Goal: Task Accomplishment & Management: Manage account settings

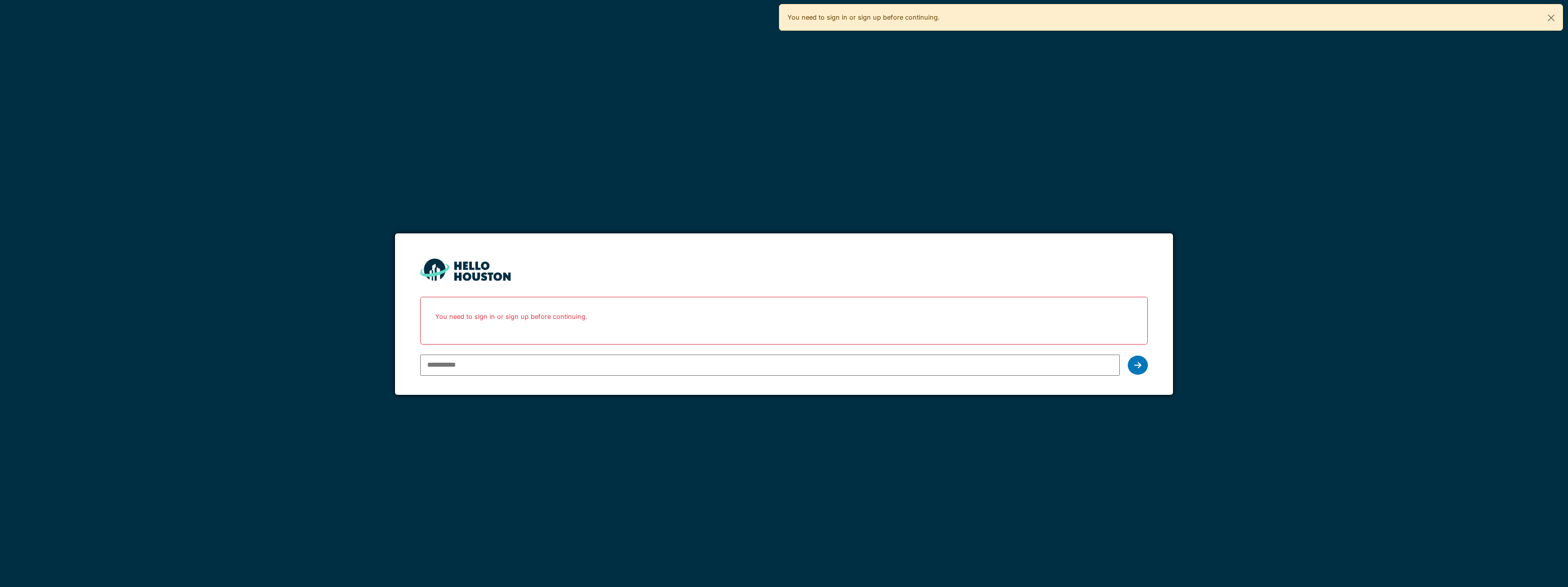
type input "**********"
click at [1145, 360] on div at bounding box center [1138, 365] width 20 height 19
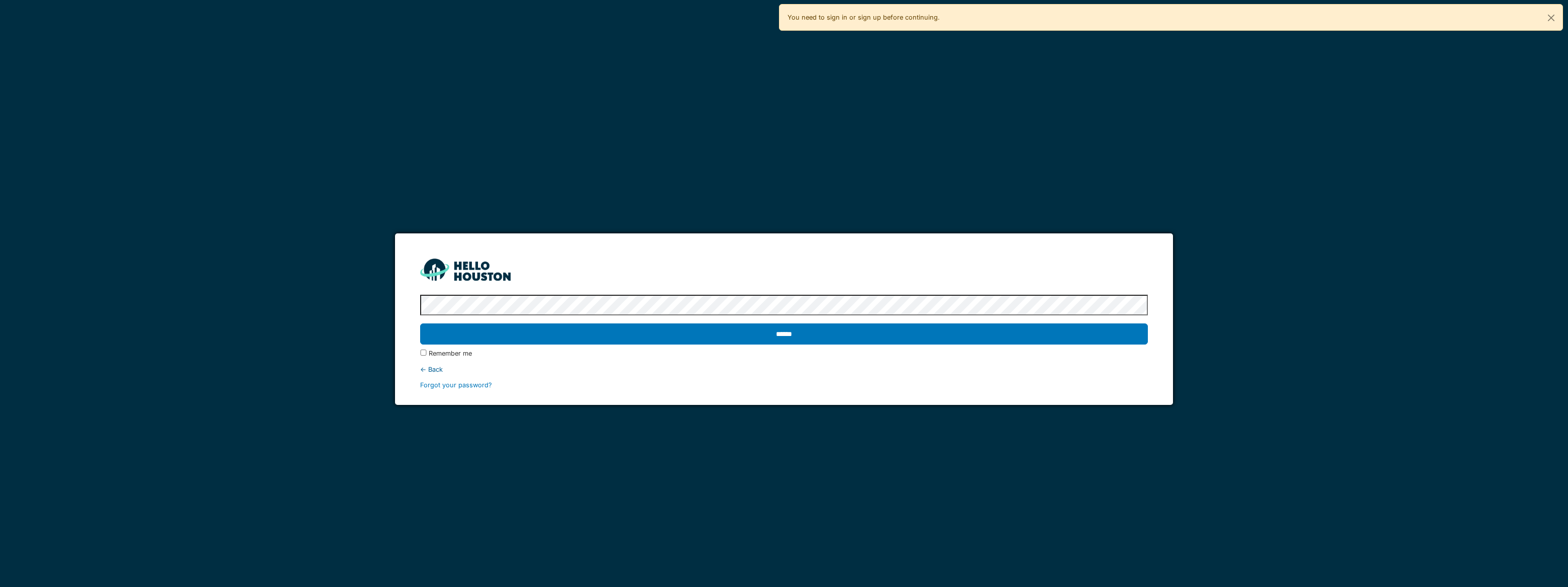
click at [420, 323] on input "******" at bounding box center [783, 334] width 727 height 21
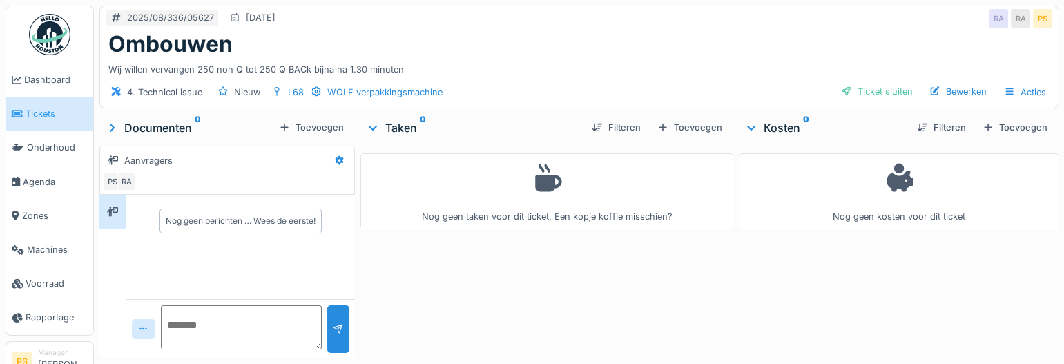
click at [436, 66] on div "Wij willen vervangen 250 non Q tot 250 Q BACk bijna na 1.30 minuten" at bounding box center [578, 66] width 941 height 19
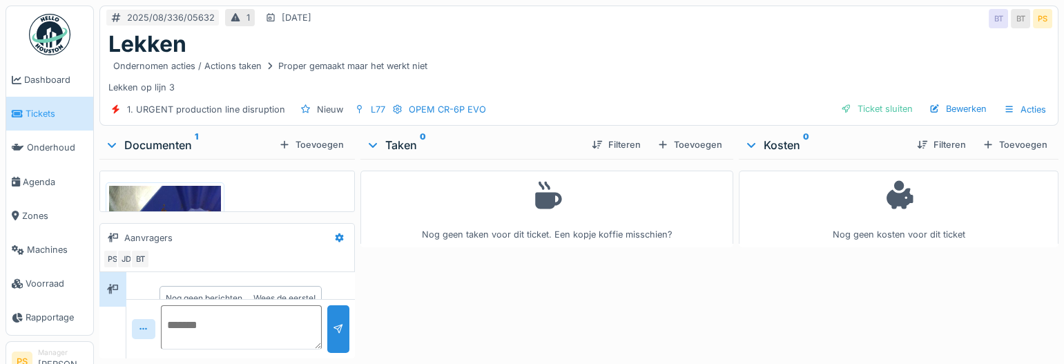
scroll to position [25, 0]
click at [940, 109] on div "Bewerken" at bounding box center [958, 108] width 68 height 19
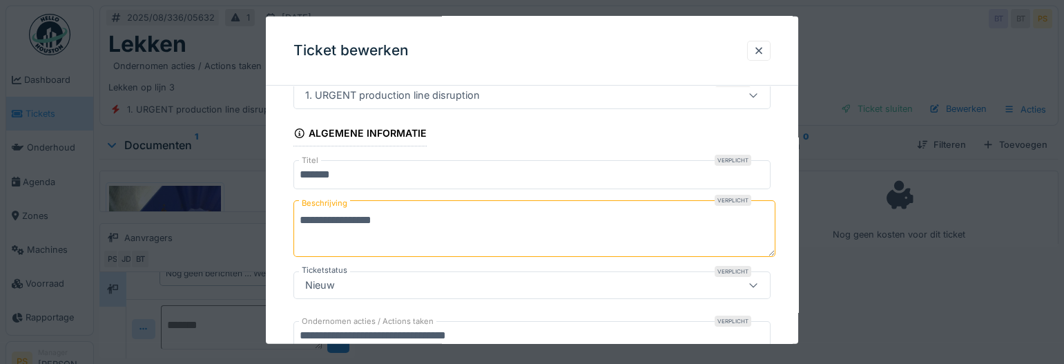
scroll to position [188, 0]
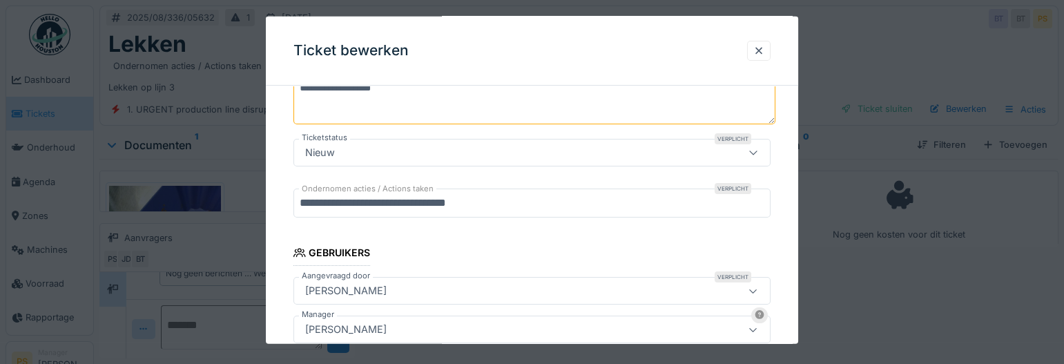
click at [881, 299] on div at bounding box center [532, 182] width 1064 height 364
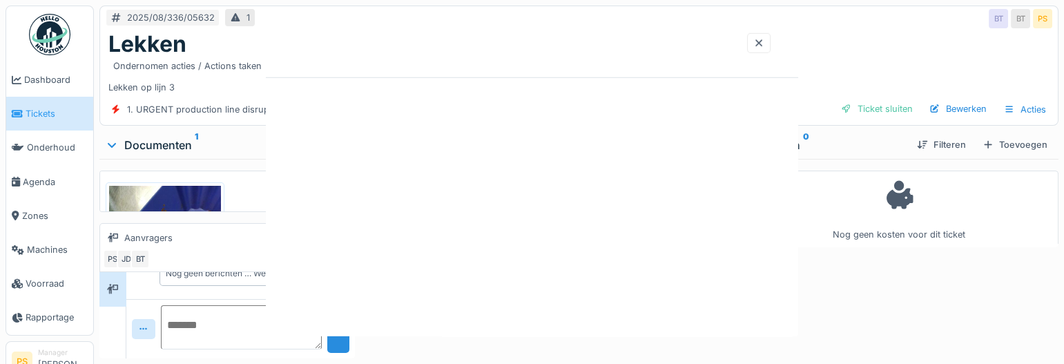
scroll to position [0, 0]
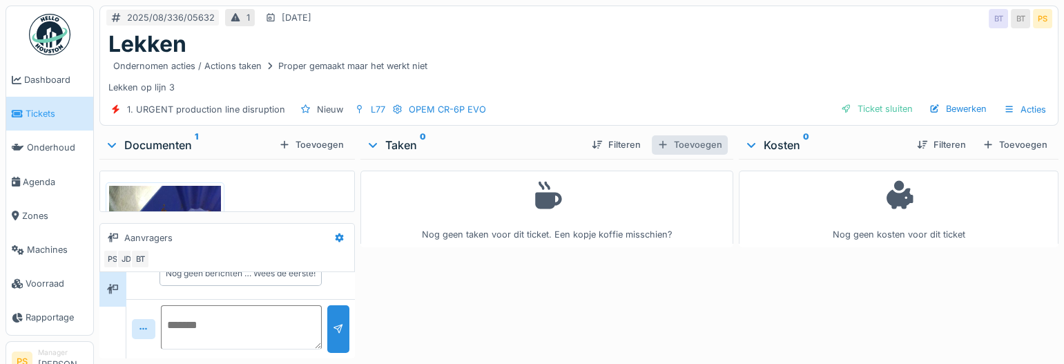
click at [685, 146] on div "Toevoegen" at bounding box center [690, 144] width 76 height 19
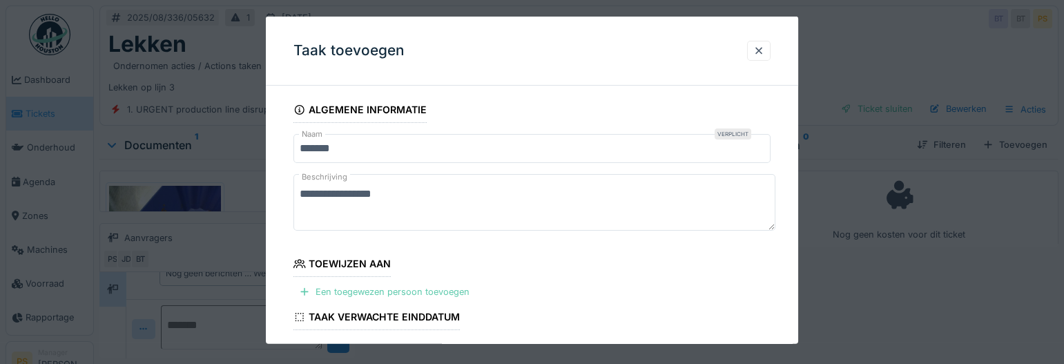
click at [369, 287] on div "Een toegewezen persoon toevoegen" at bounding box center [384, 291] width 182 height 19
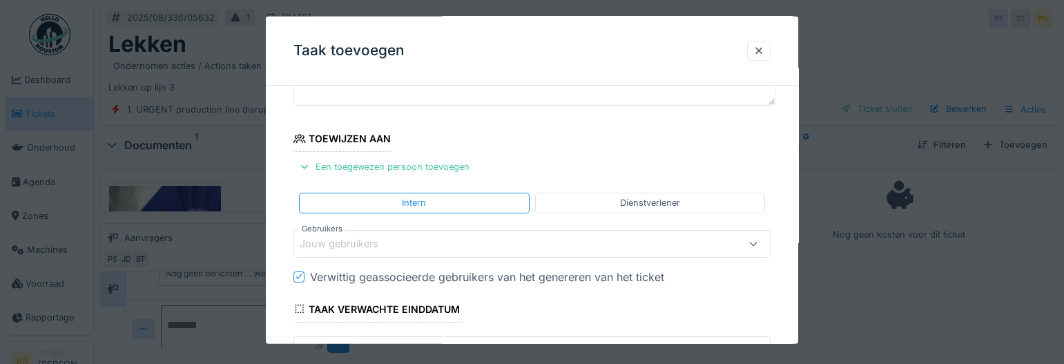
click at [347, 244] on div "Jouw gebruikers" at bounding box center [349, 242] width 98 height 15
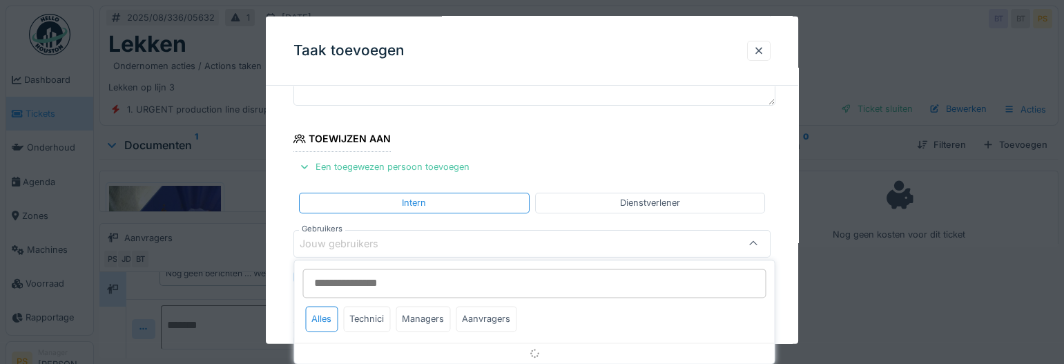
scroll to position [186, 0]
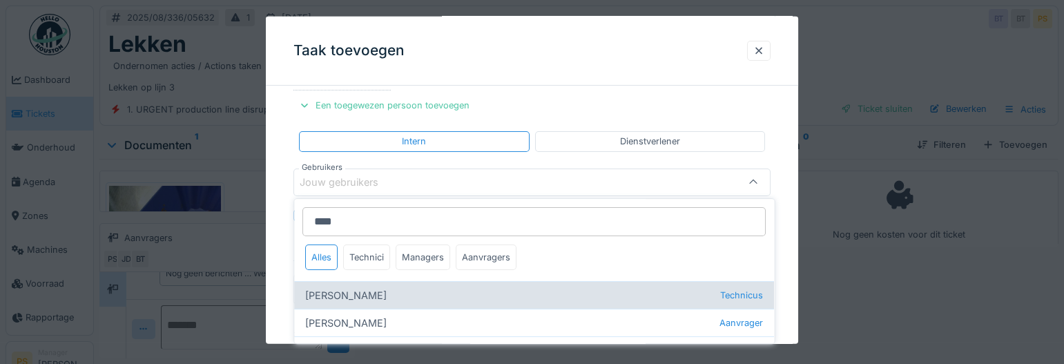
type input "****"
click at [351, 290] on div "[PERSON_NAME] Technicus" at bounding box center [534, 295] width 480 height 28
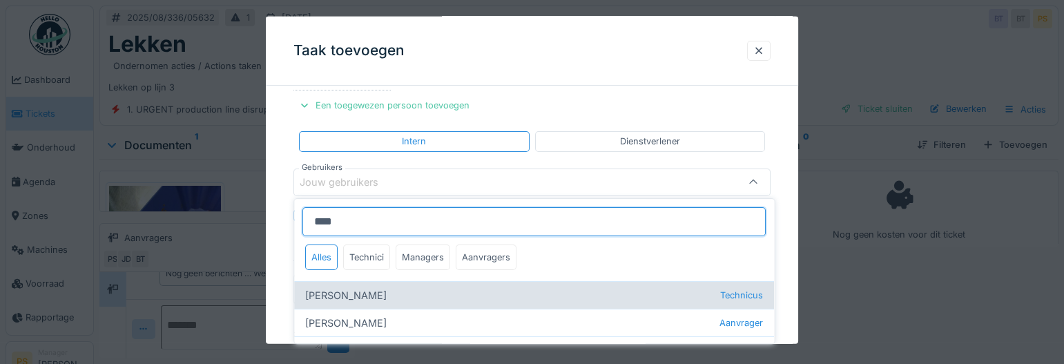
type input "****"
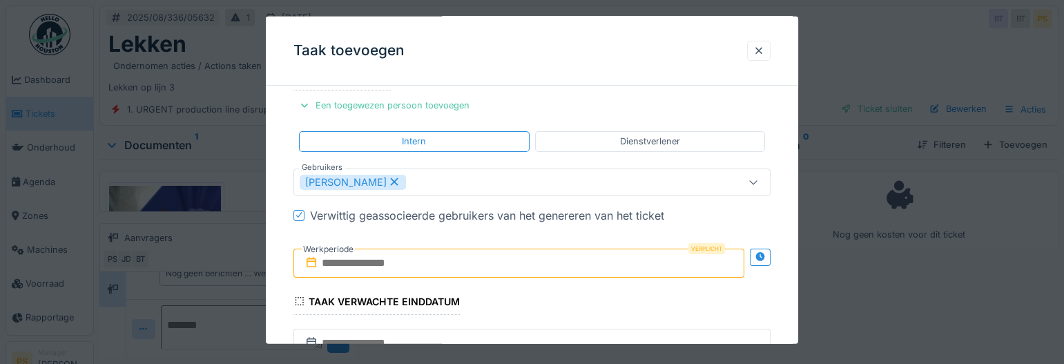
click at [287, 293] on div "**********" at bounding box center [532, 264] width 532 height 708
click at [360, 262] on input "text" at bounding box center [518, 262] width 451 height 29
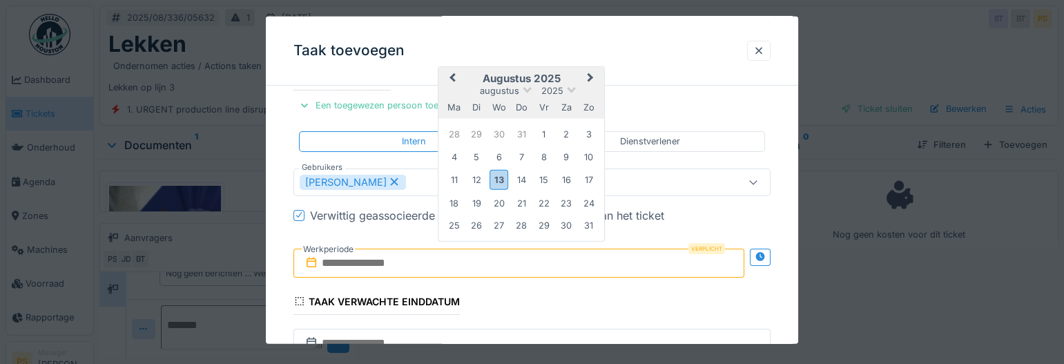
click at [510, 77] on h2 "augustus 2025" at bounding box center [521, 78] width 166 height 12
click at [495, 173] on div "13" at bounding box center [498, 180] width 19 height 20
click at [495, 174] on div "Bert Vermeiren" at bounding box center [503, 181] width 407 height 15
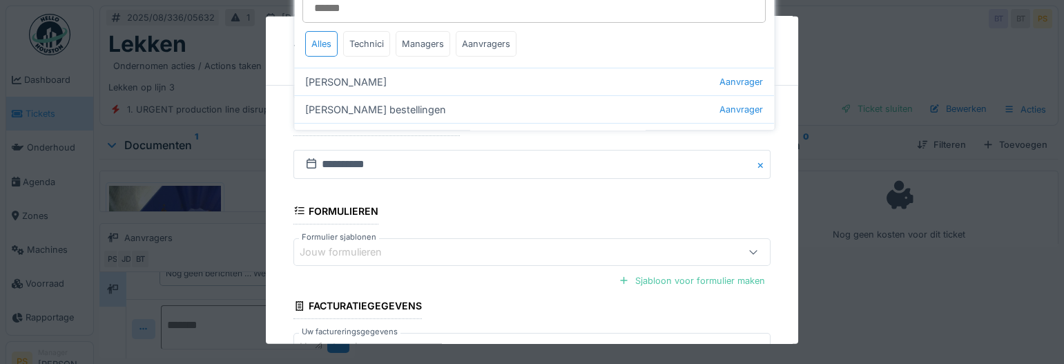
scroll to position [333, 0]
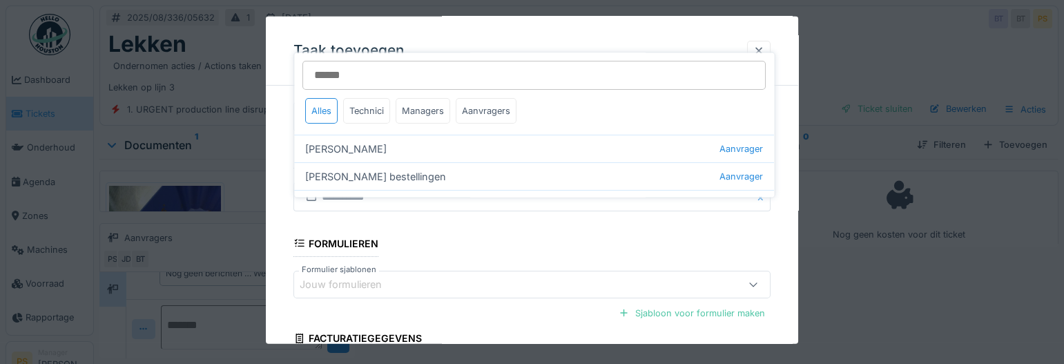
click at [275, 191] on div "**********" at bounding box center [532, 118] width 532 height 708
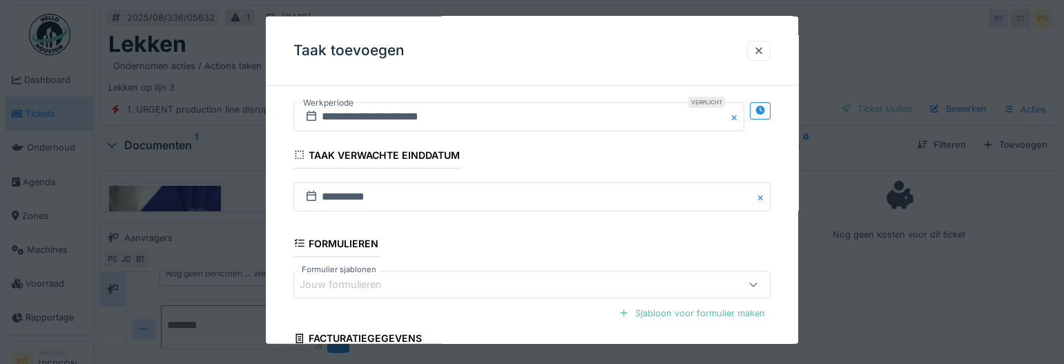
scroll to position [458, 0]
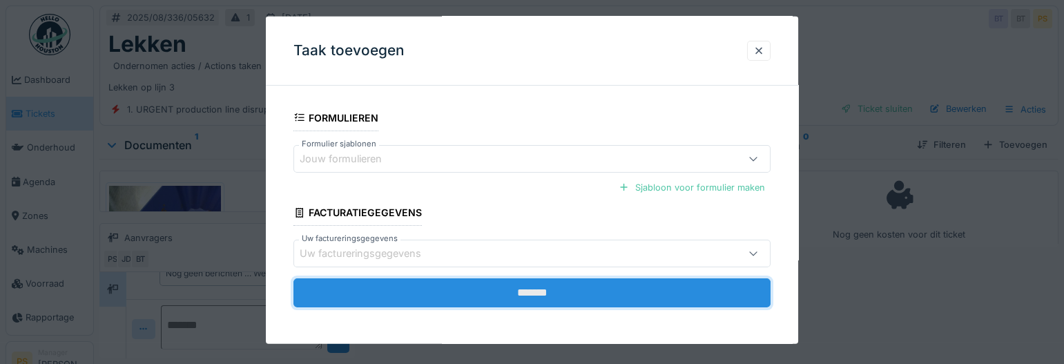
click at [504, 290] on input "*******" at bounding box center [531, 292] width 477 height 29
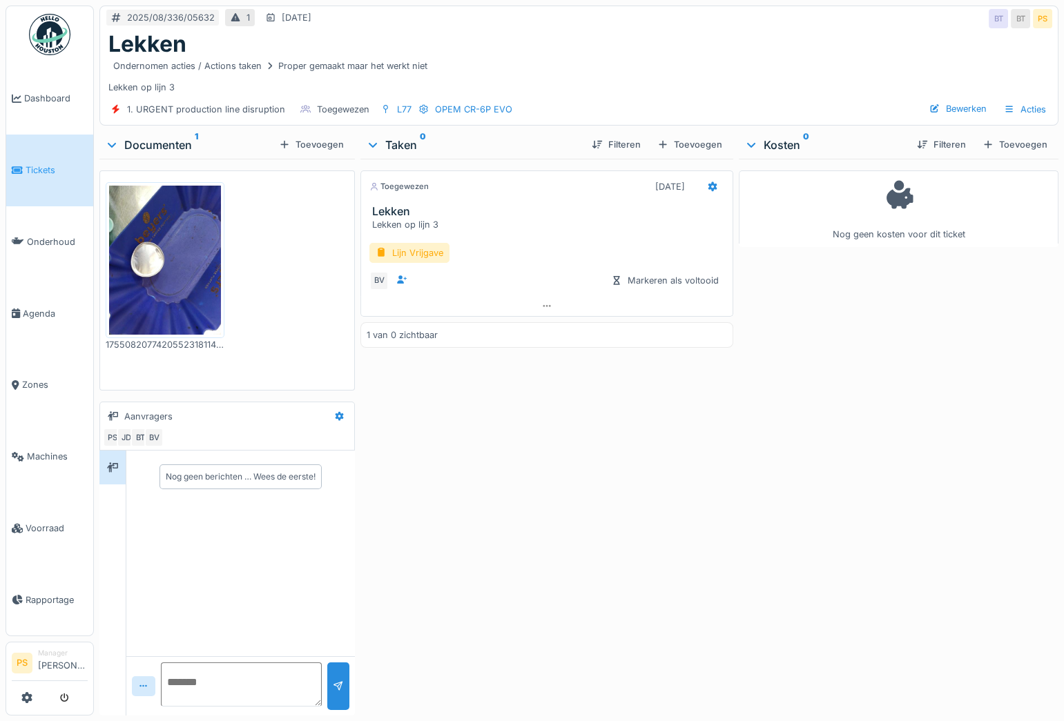
scroll to position [0, 0]
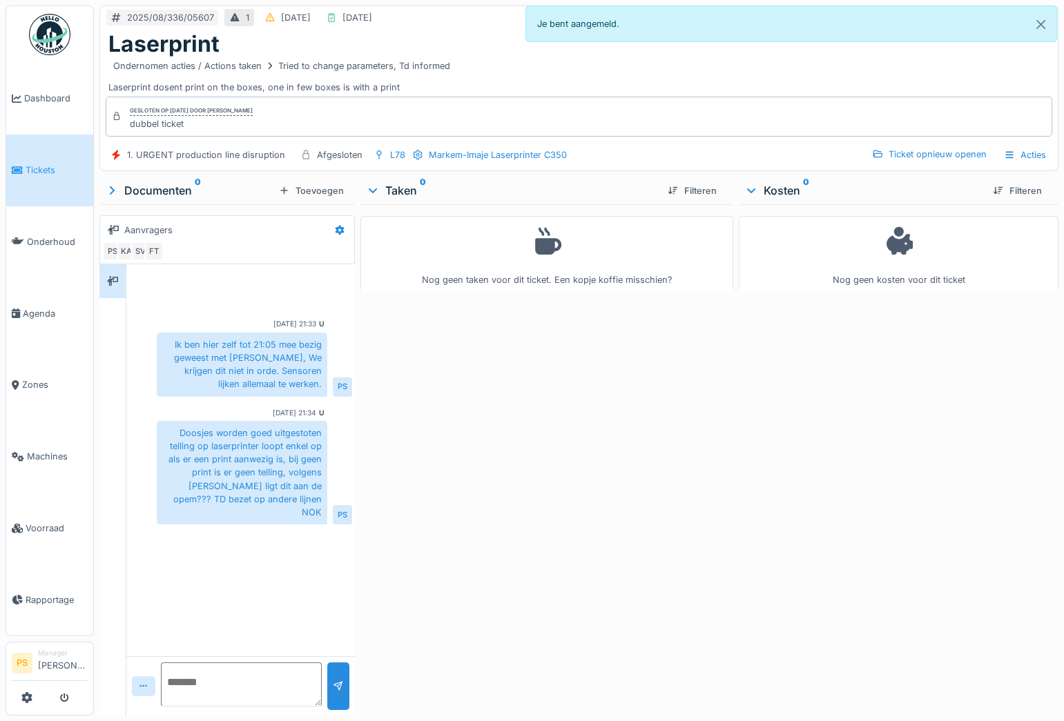
click at [21, 172] on icon at bounding box center [17, 171] width 11 height 10
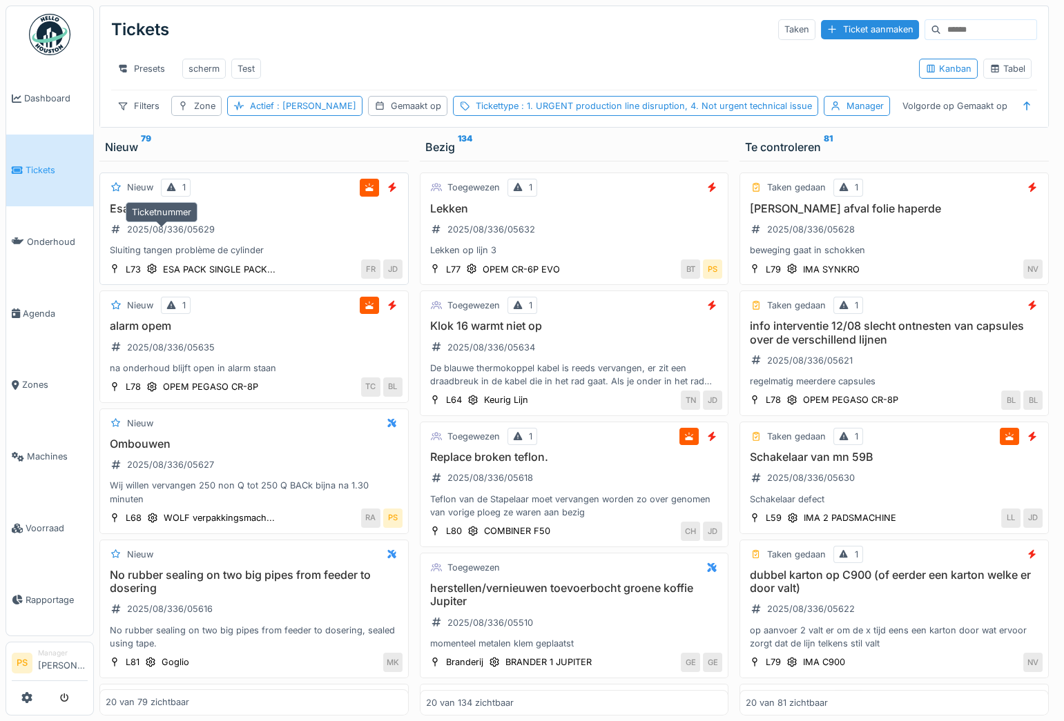
click at [160, 236] on div "2025/08/336/05629" at bounding box center [171, 229] width 88 height 13
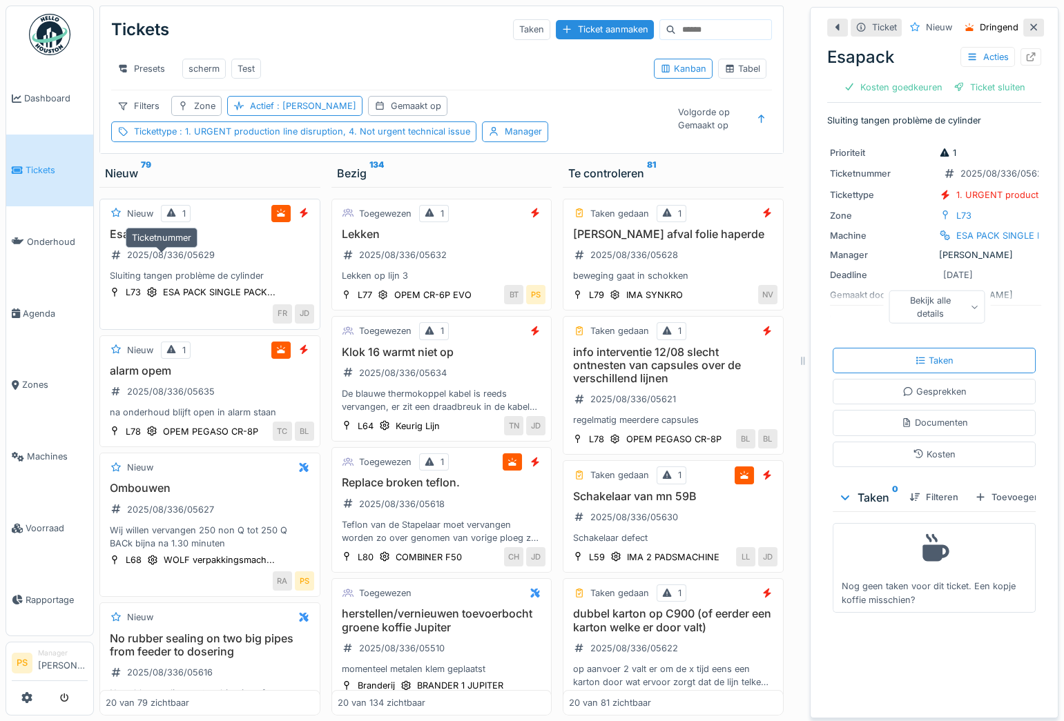
click at [197, 262] on div "2025/08/336/05629" at bounding box center [171, 255] width 88 height 13
click at [252, 71] on div "Test" at bounding box center [245, 68] width 17 height 13
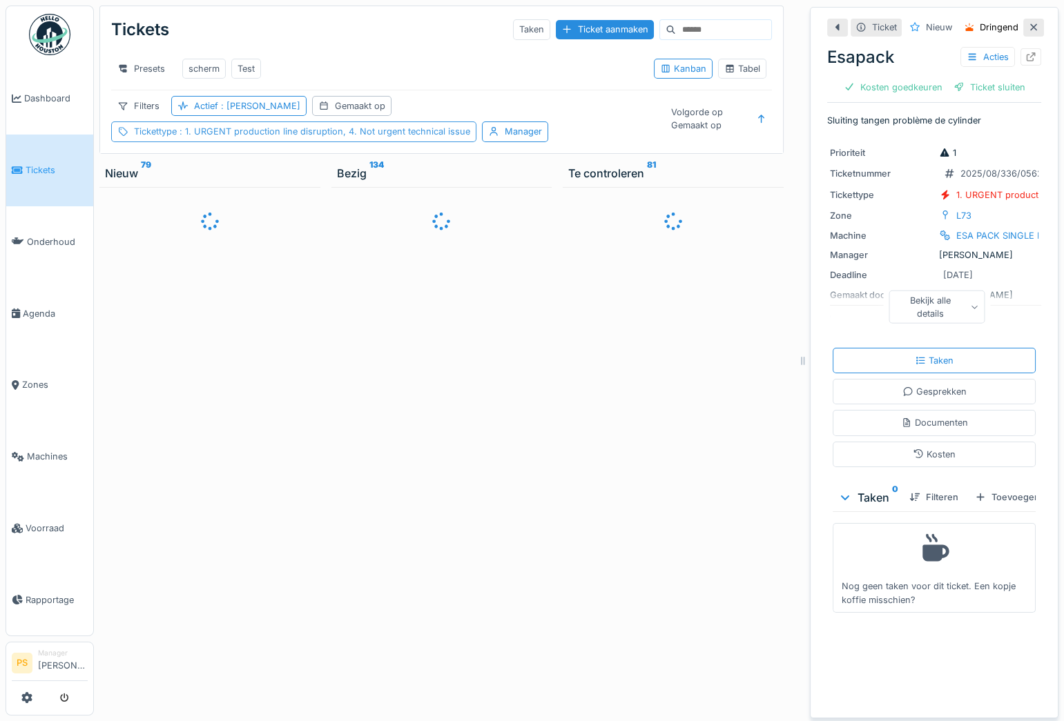
click at [400, 133] on div "Tickettype : 1. URGENT production line disruption, 4. Not urgent technical issue" at bounding box center [302, 131] width 336 height 13
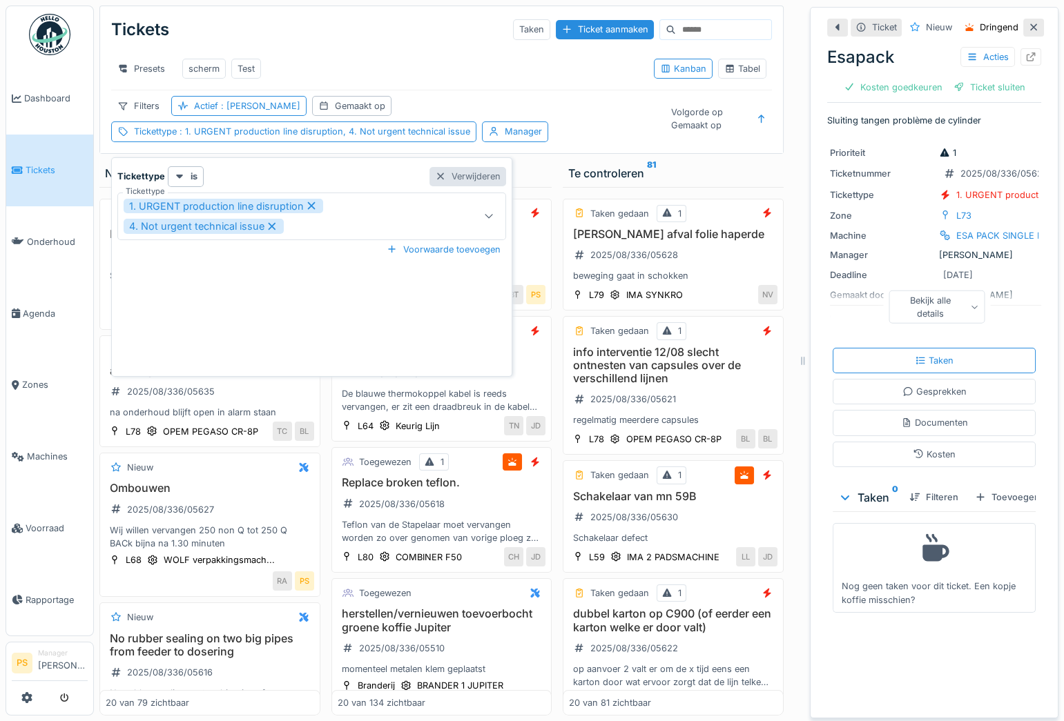
click at [438, 175] on div at bounding box center [440, 176] width 11 height 13
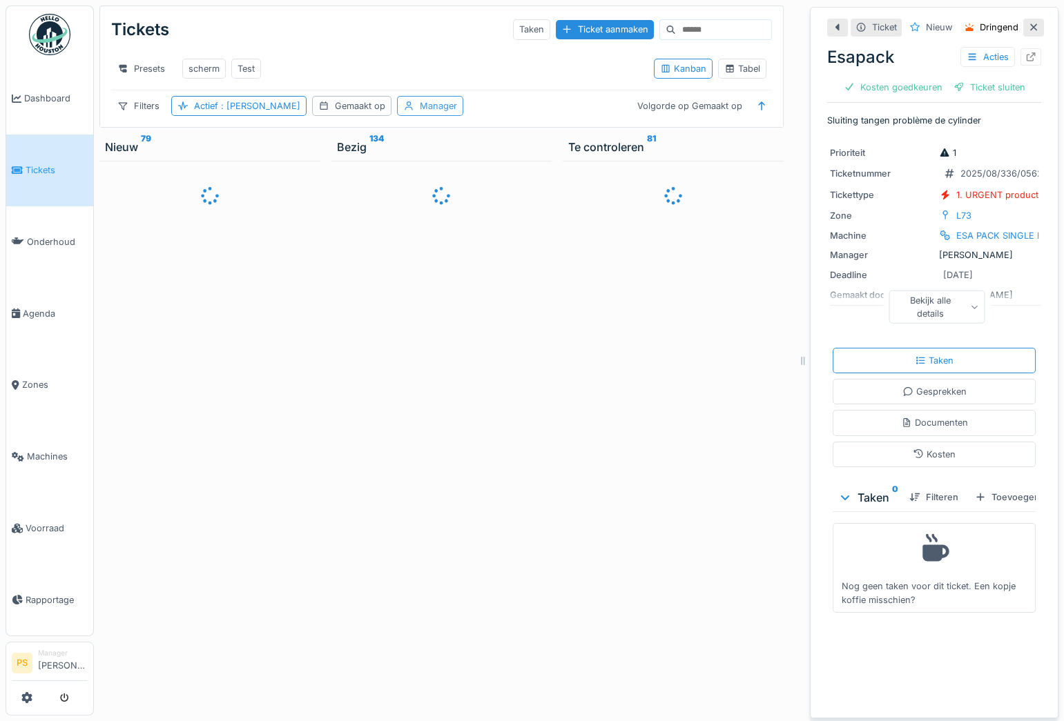
click at [420, 113] on div "Manager" at bounding box center [438, 105] width 37 height 13
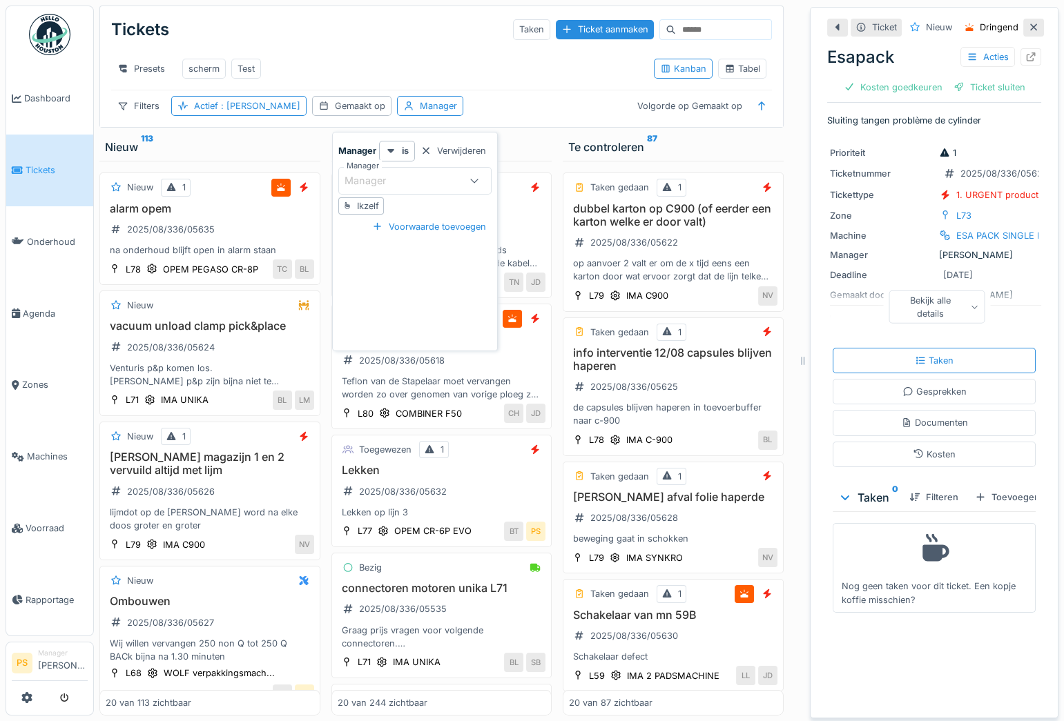
click at [476, 177] on icon at bounding box center [474, 180] width 11 height 9
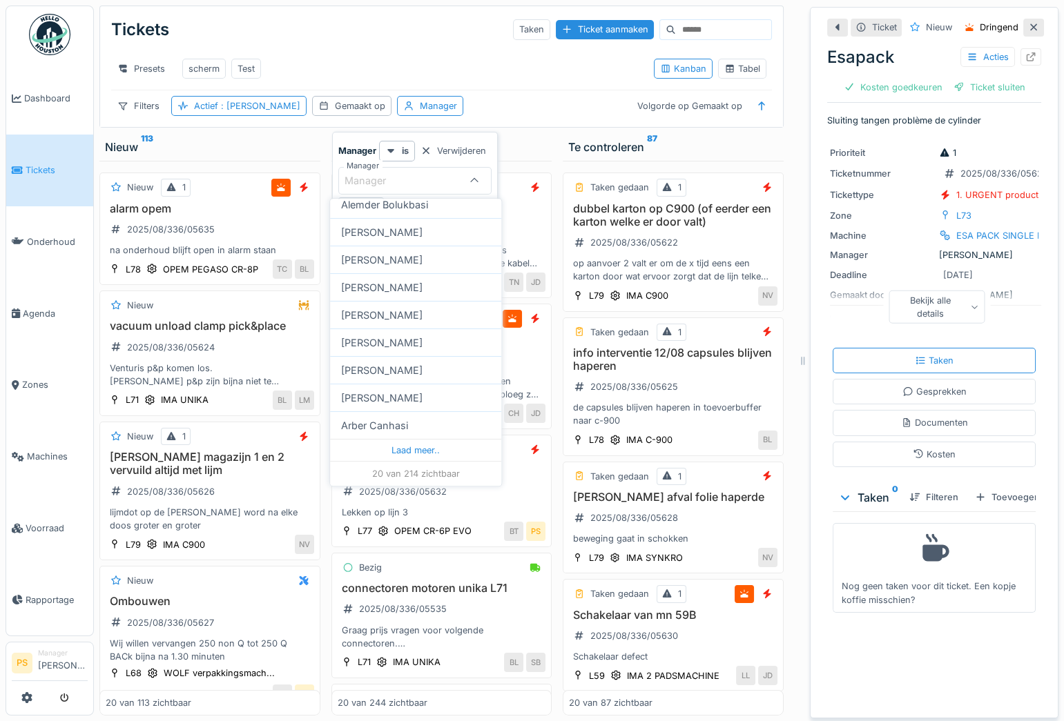
scroll to position [398, 0]
click at [365, 182] on div "Manager" at bounding box center [374, 180] width 61 height 15
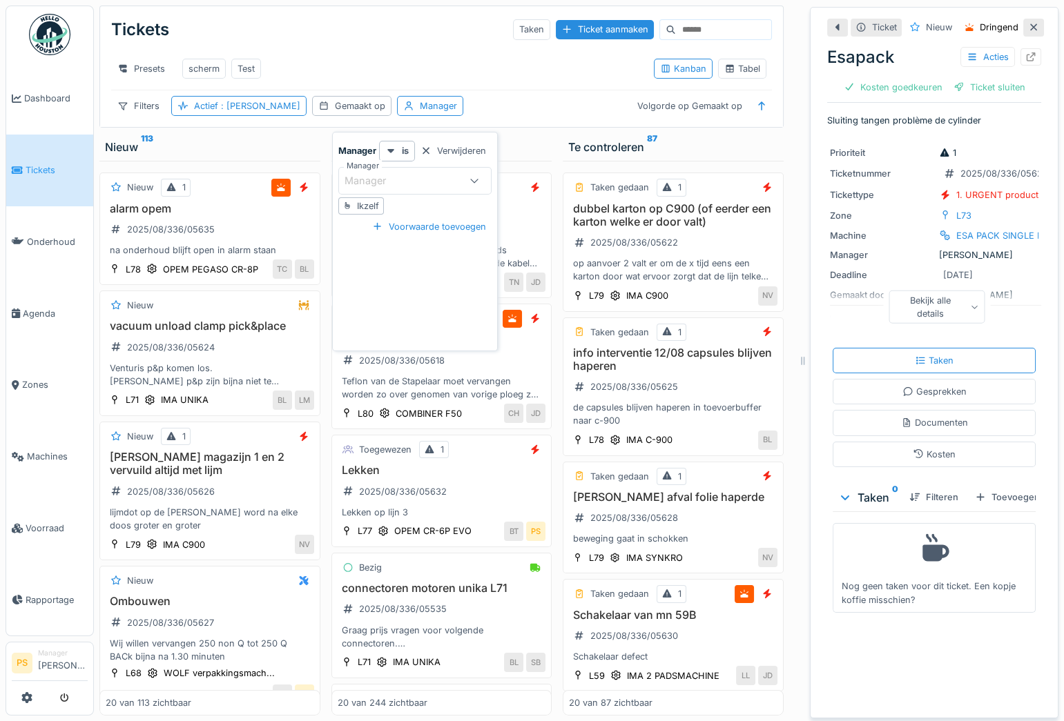
click at [373, 179] on div "Manager" at bounding box center [374, 180] width 61 height 15
type input "*****"
click at [393, 280] on div "Sonja Van de wyngaert" at bounding box center [415, 286] width 171 height 28
type input "****"
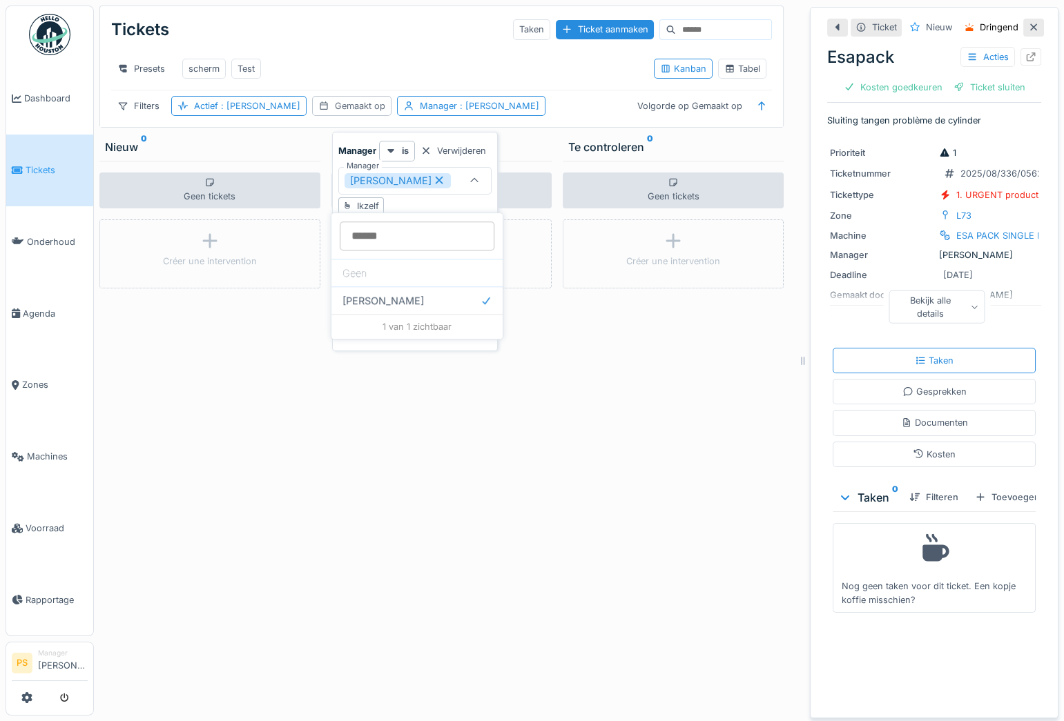
click at [335, 113] on div "Gemaakt op" at bounding box center [360, 105] width 50 height 13
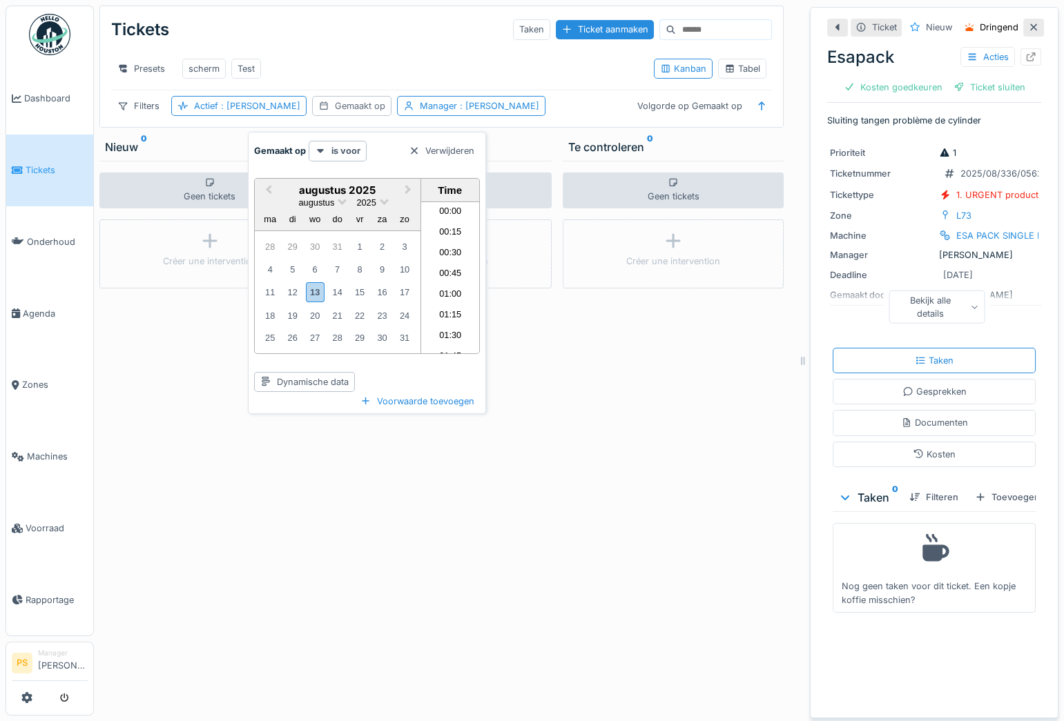
scroll to position [1177, 0]
click at [290, 293] on div "12" at bounding box center [292, 292] width 19 height 19
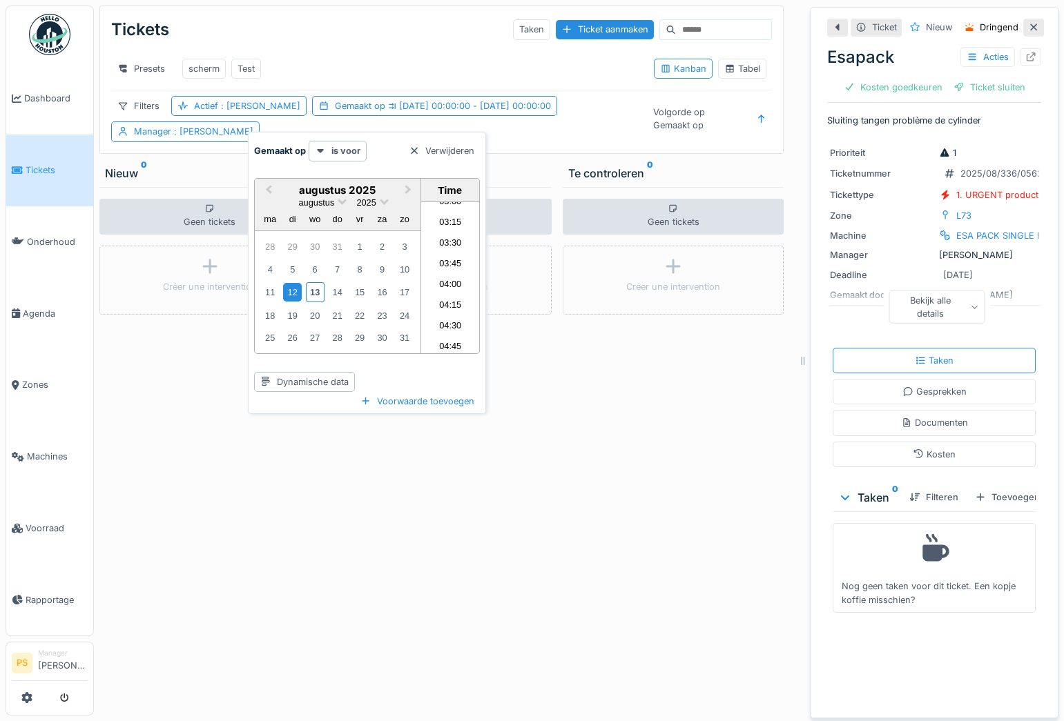
scroll to position [0, 0]
click at [451, 186] on div "Time" at bounding box center [450, 190] width 51 height 12
click at [454, 216] on li "00:00" at bounding box center [450, 212] width 59 height 21
click at [462, 233] on li "00:15" at bounding box center [450, 233] width 59 height 21
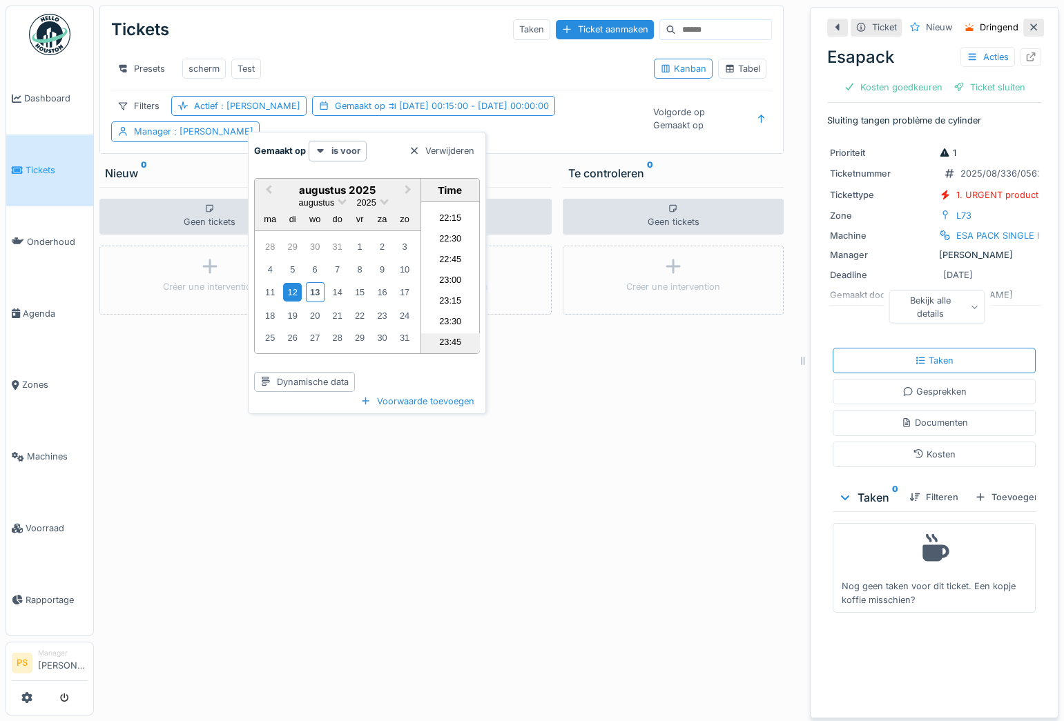
click at [446, 340] on li "23:45" at bounding box center [450, 343] width 59 height 21
click at [186, 165] on div "Tickets Taken Ticket aanmaken Presets scherm Test Kanban Tabel Filters Actief :…" at bounding box center [445, 360] width 702 height 721
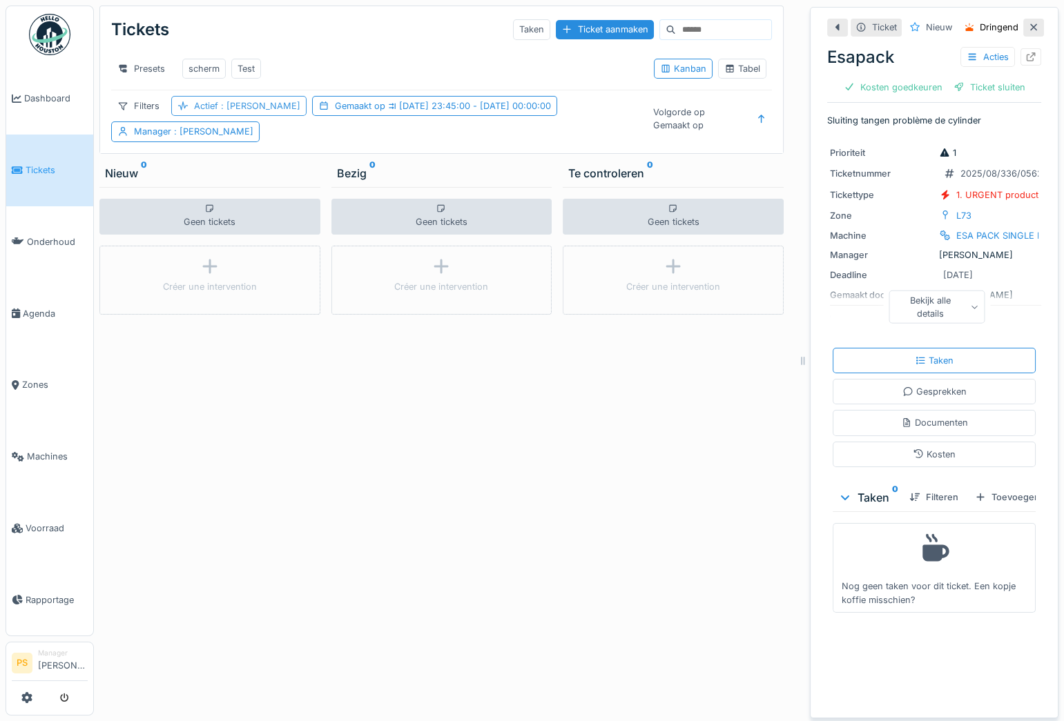
click at [228, 111] on span ": Ja" at bounding box center [259, 106] width 82 height 10
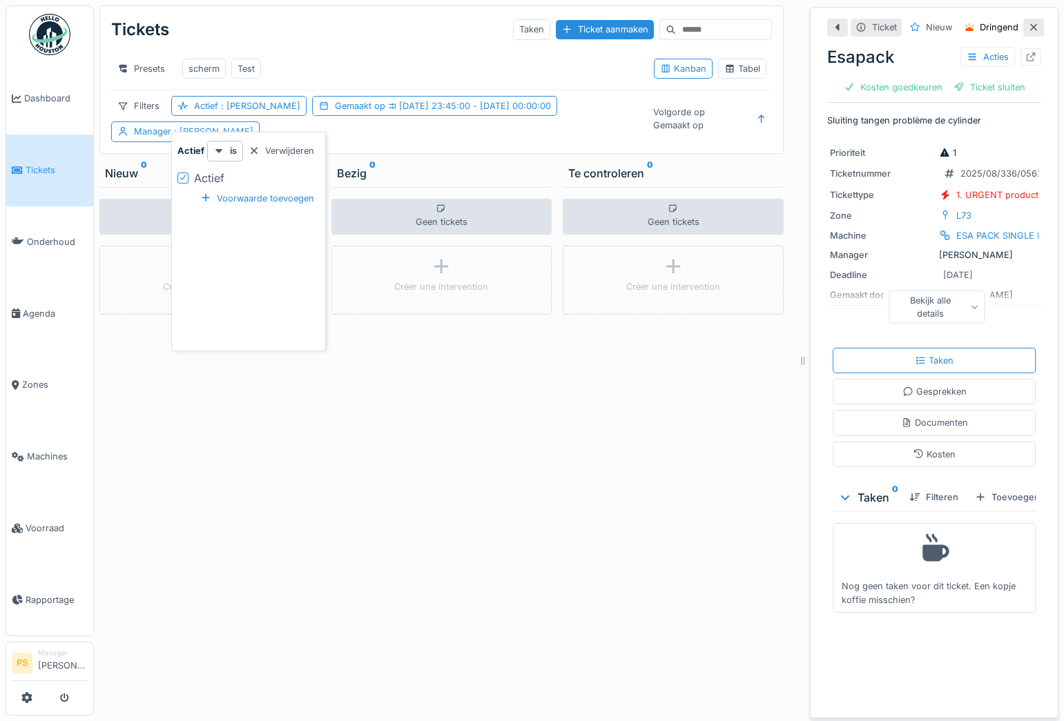
click at [184, 175] on icon at bounding box center [183, 177] width 8 height 7
click at [184, 175] on div at bounding box center [182, 178] width 11 height 11
click at [300, 75] on div "Presets scherm Test" at bounding box center [377, 68] width 532 height 31
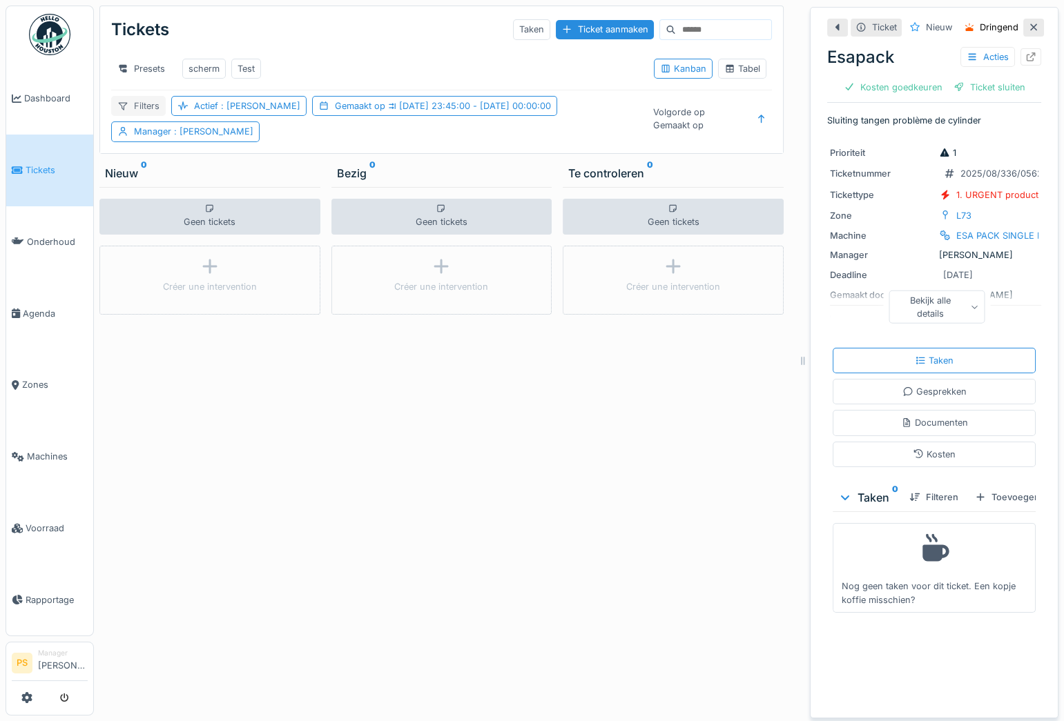
click at [152, 115] on div "Filters" at bounding box center [138, 106] width 55 height 20
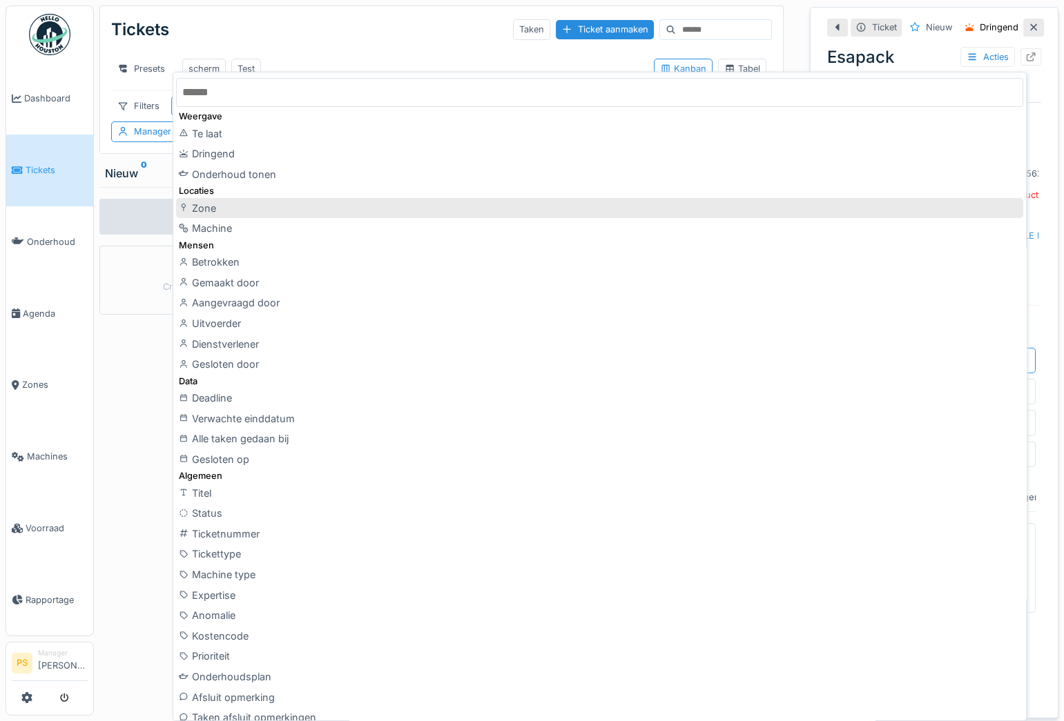
click at [200, 203] on div "Zone" at bounding box center [599, 208] width 847 height 21
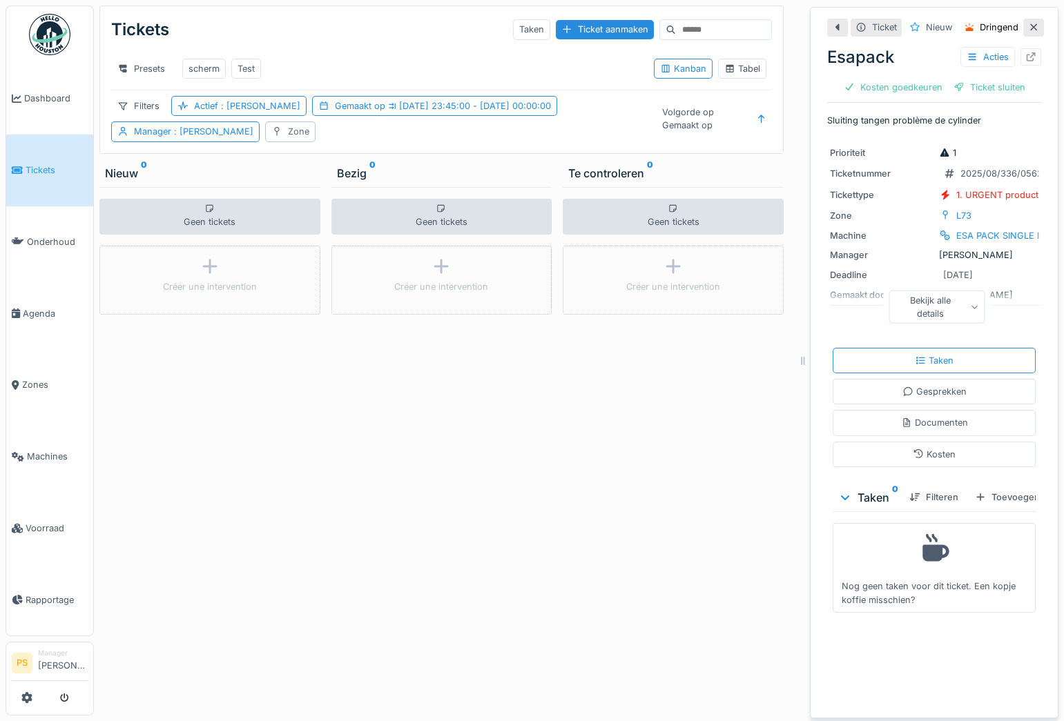
click at [309, 138] on div "Zone" at bounding box center [298, 131] width 21 height 13
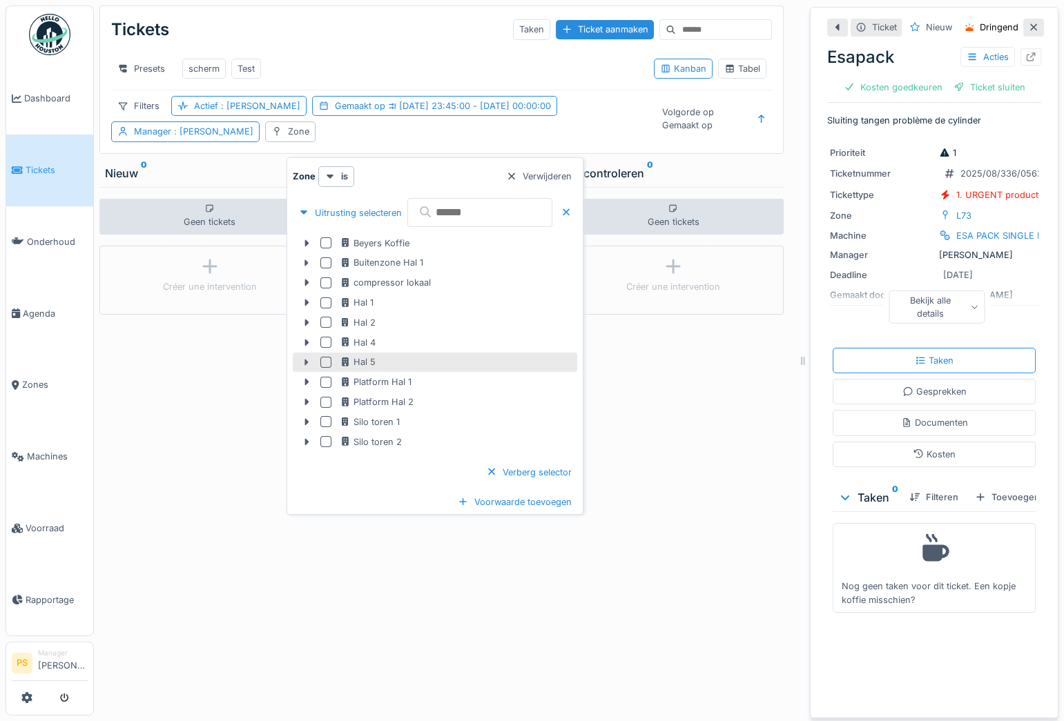
click at [307, 364] on icon at bounding box center [306, 362] width 11 height 9
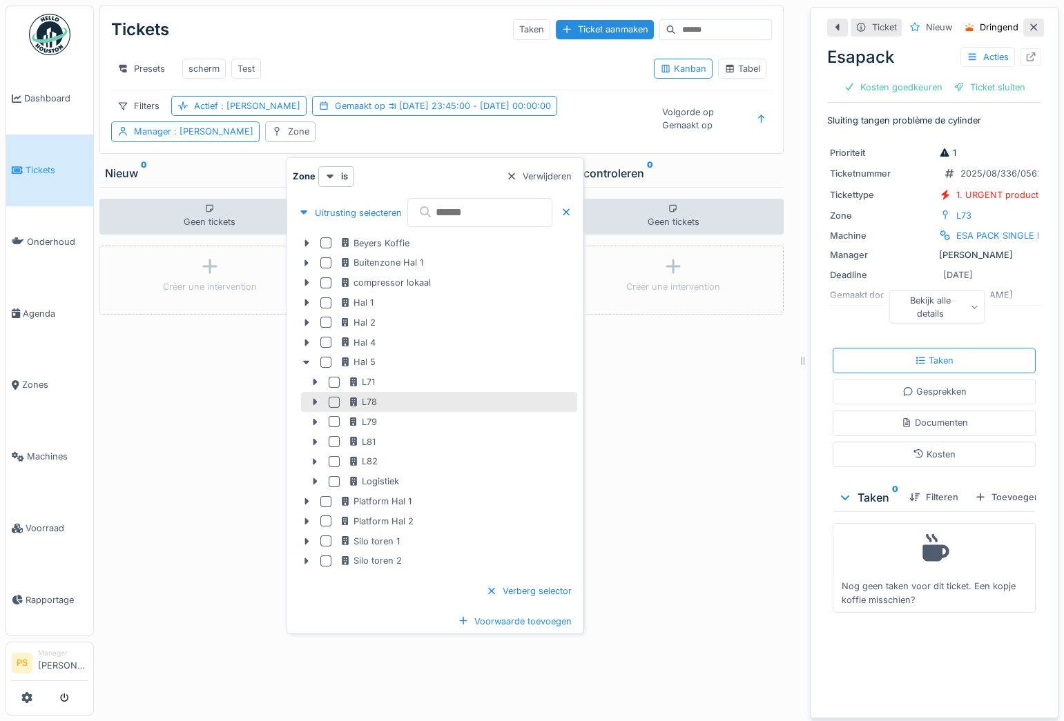
click at [333, 402] on div at bounding box center [334, 402] width 11 height 11
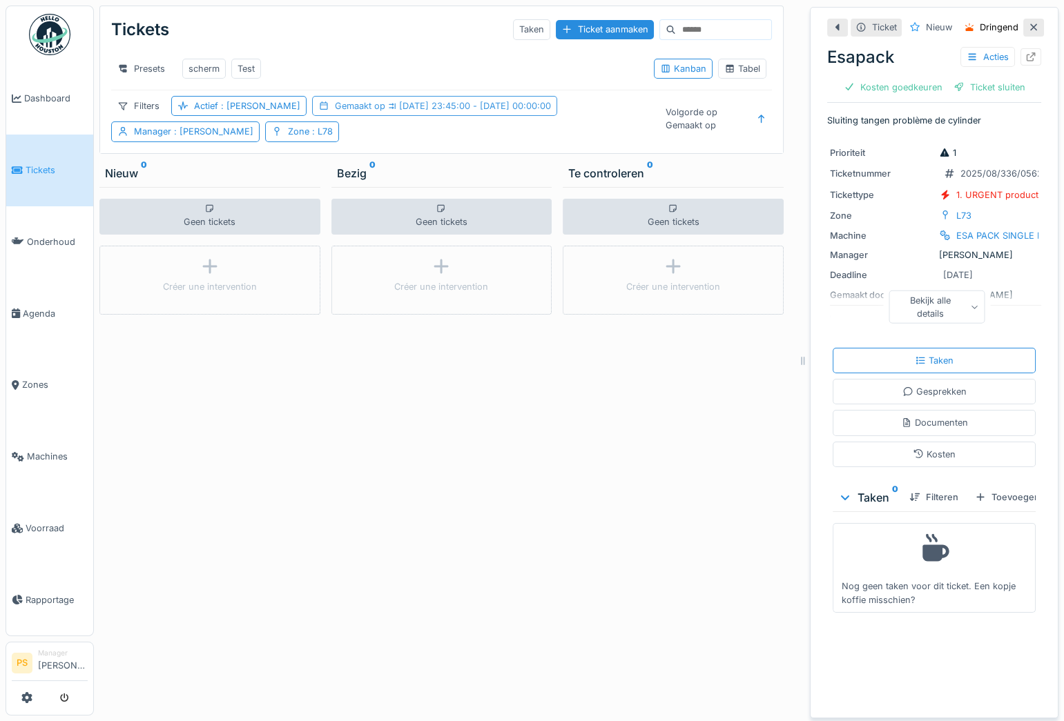
click at [385, 111] on span "12-8-2025 23:45:00 - 12-8-2025 00:00:00" at bounding box center [468, 106] width 166 height 10
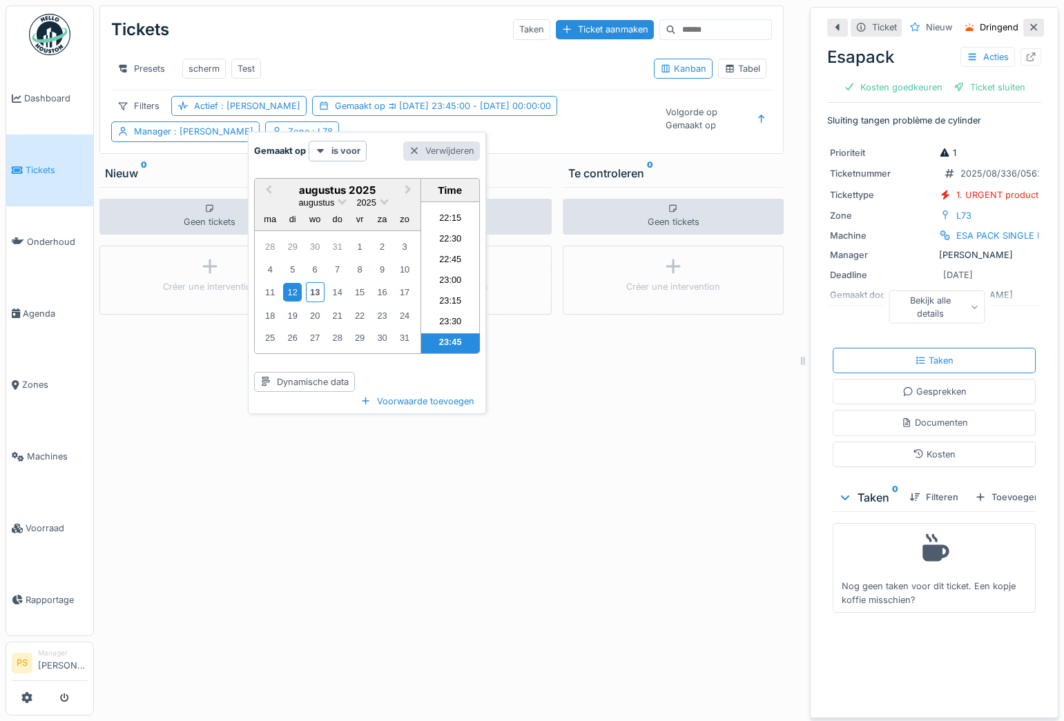
click at [411, 148] on div at bounding box center [414, 150] width 11 height 13
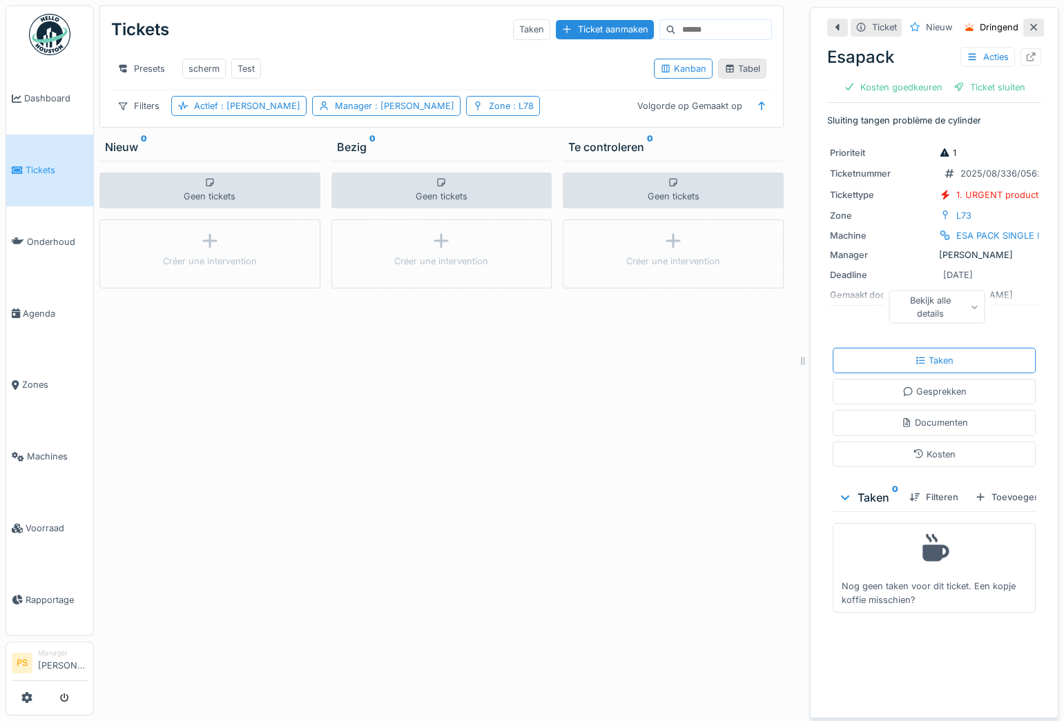
click at [728, 65] on div "Tabel" at bounding box center [742, 69] width 48 height 20
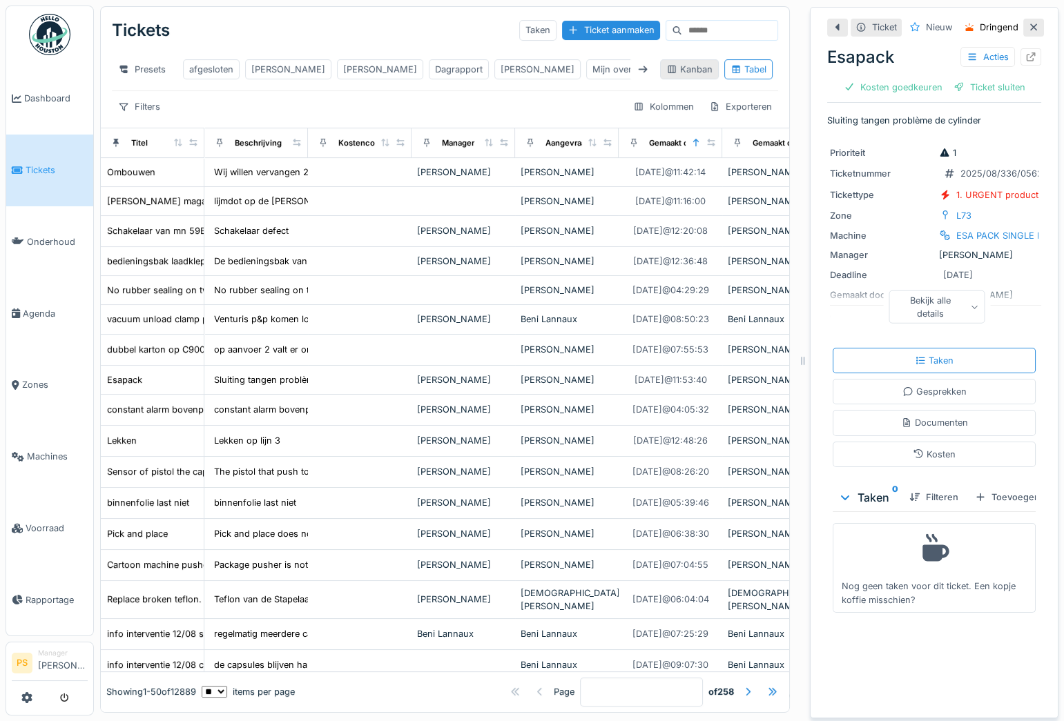
click at [675, 75] on div "Kanban" at bounding box center [689, 69] width 46 height 13
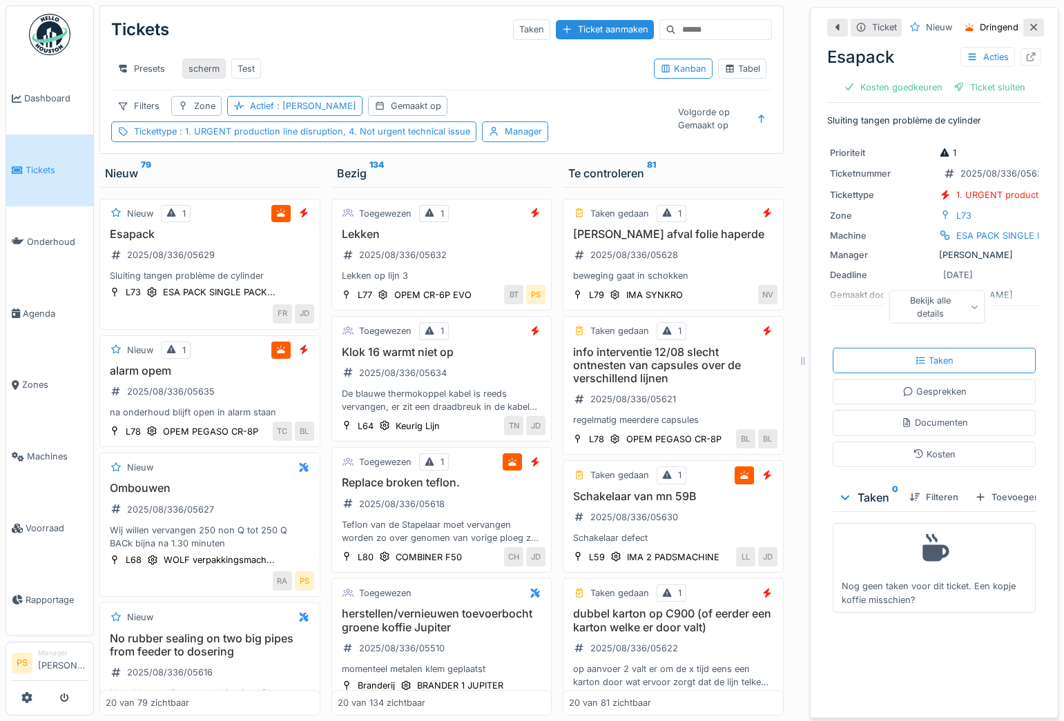
click at [193, 68] on div "scherm" at bounding box center [203, 68] width 31 height 13
click at [411, 137] on span ": 1. URGENT production line disruption, 4. Not urgent technical issue" at bounding box center [323, 131] width 293 height 10
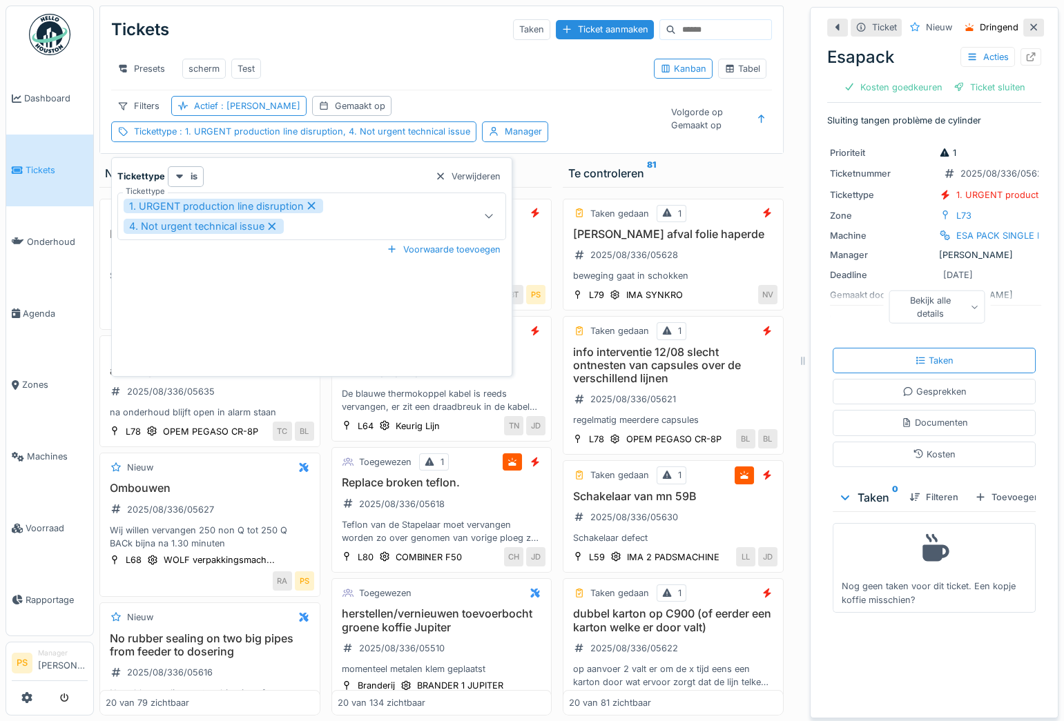
click at [485, 216] on icon at bounding box center [489, 217] width 8 height 4
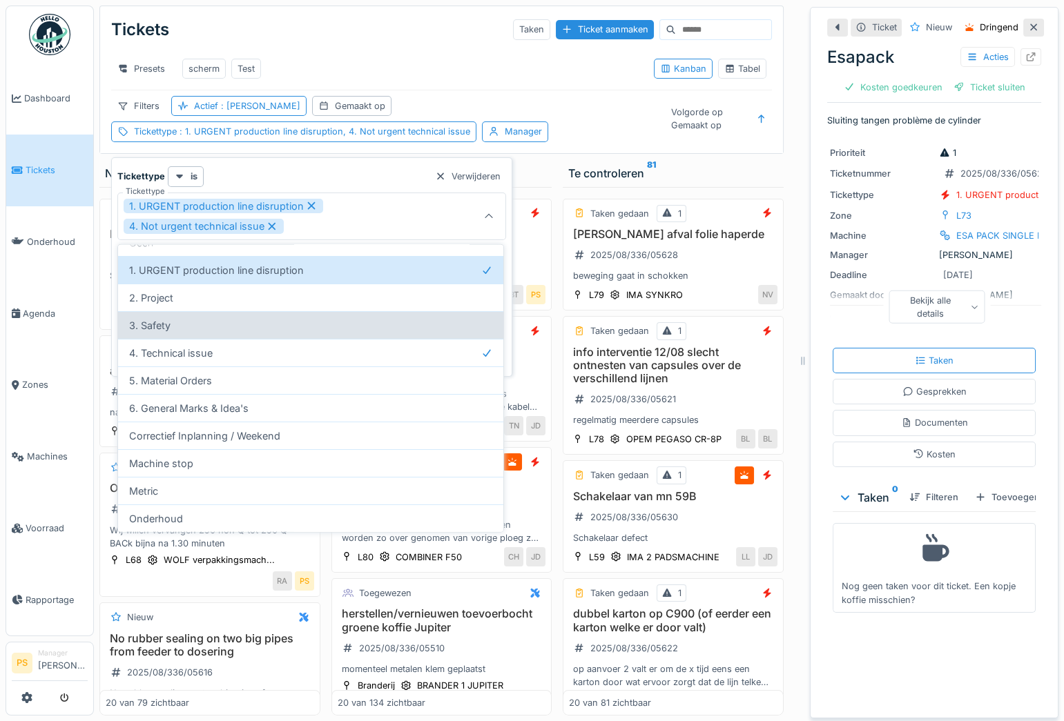
scroll to position [86, 0]
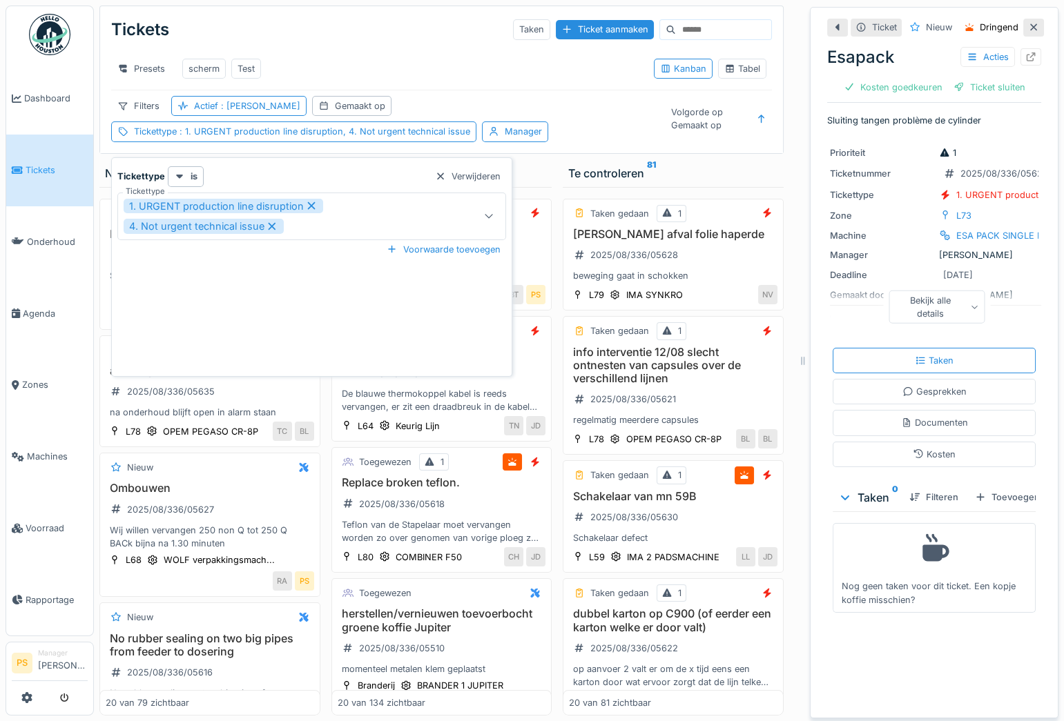
click at [390, 177] on div "Tickettype is Verwijderen" at bounding box center [311, 176] width 389 height 20
click at [437, 107] on div "Filters Actief : Ja Gemaakt op Tickettype : 1. URGENT production line disruptio…" at bounding box center [385, 119] width 548 height 46
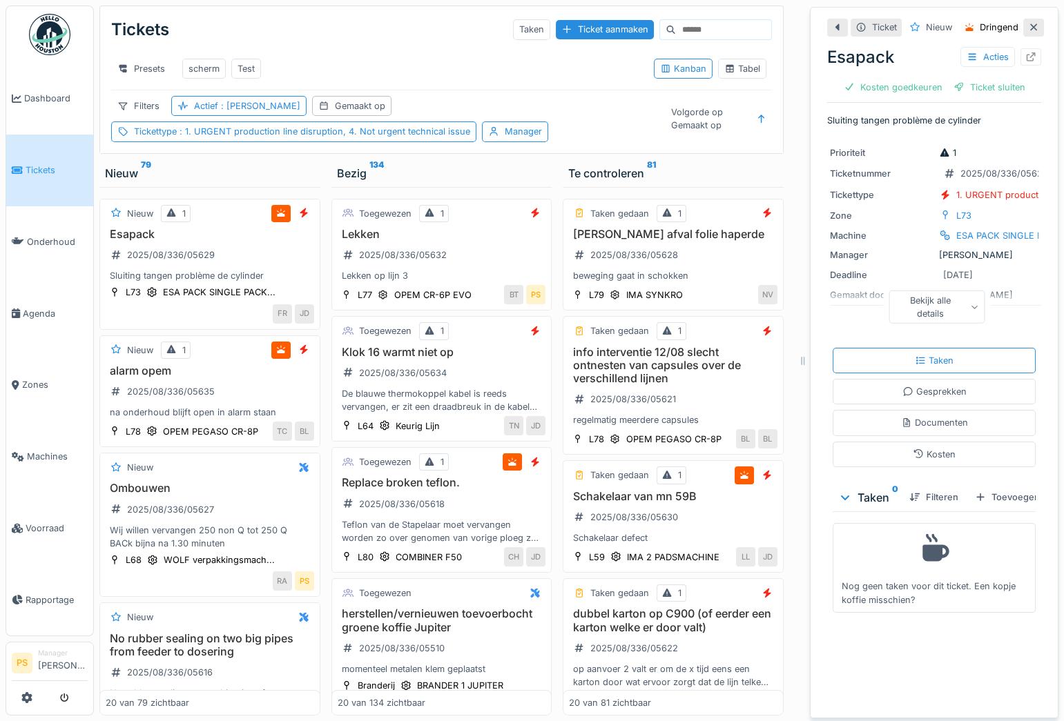
click at [525, 118] on div "Filters Actief : Ja Gemaakt op Tickettype : 1. URGENT production line disruptio…" at bounding box center [385, 119] width 548 height 46
click at [157, 116] on div "Filters" at bounding box center [138, 106] width 55 height 20
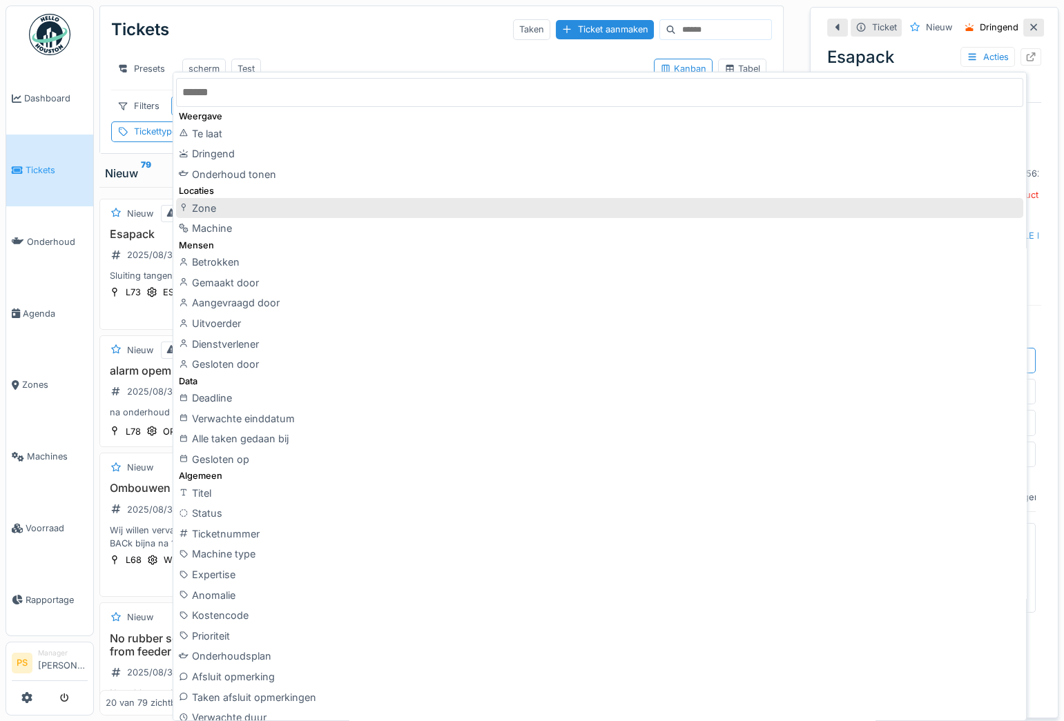
click at [210, 204] on div "Zone" at bounding box center [599, 208] width 847 height 21
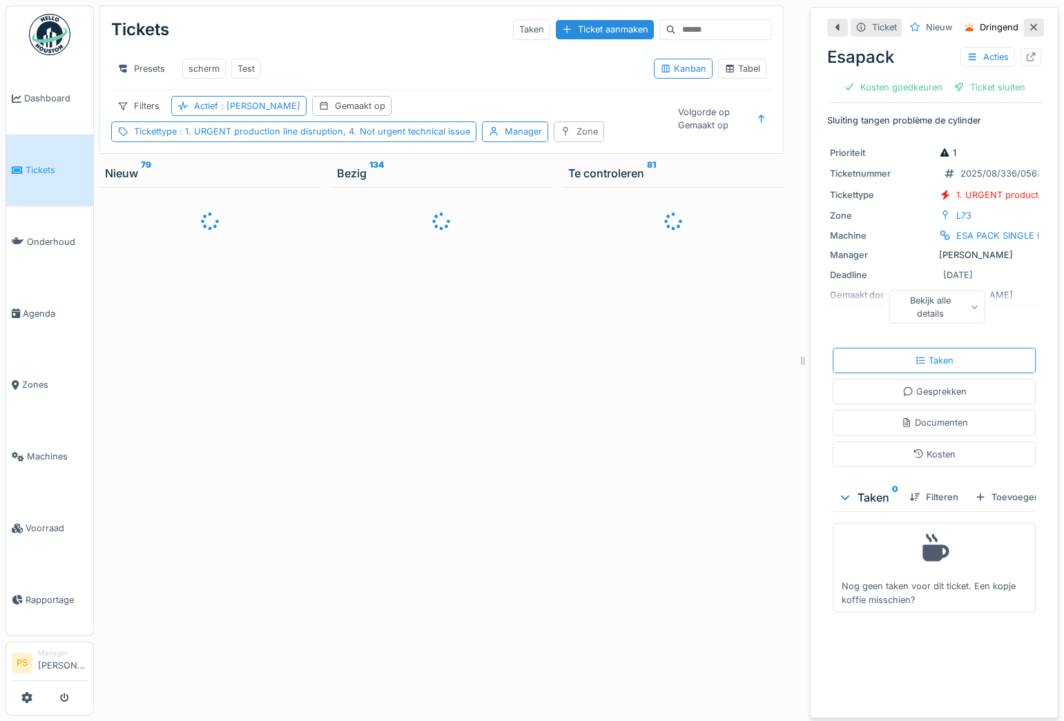
click at [563, 136] on icon at bounding box center [565, 131] width 11 height 9
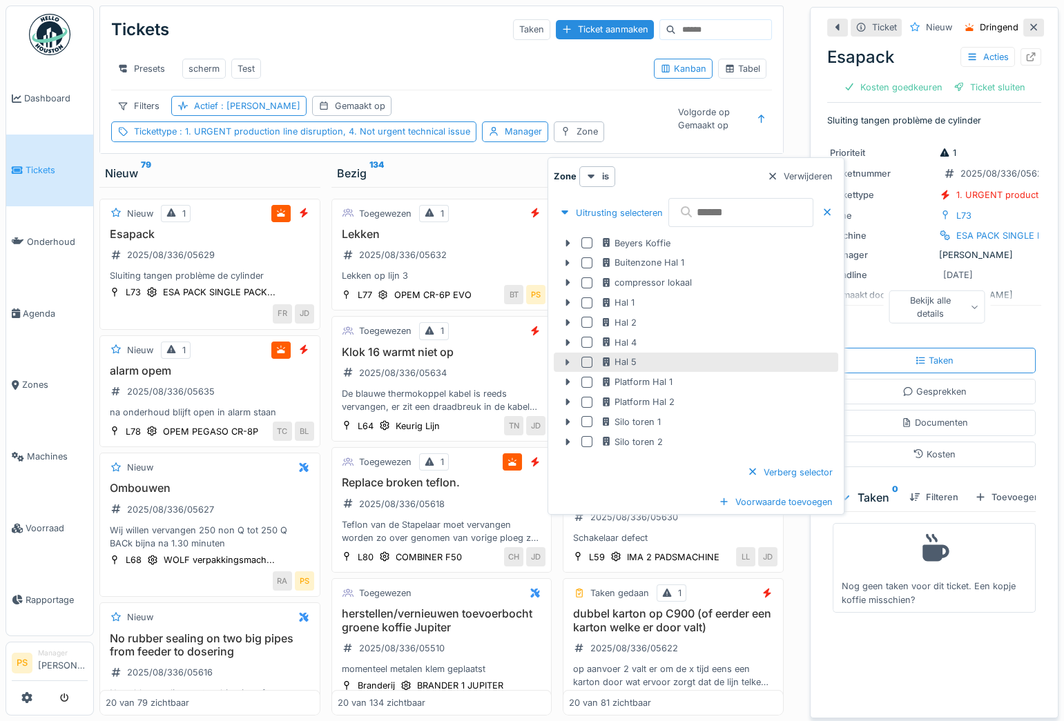
click at [567, 364] on icon at bounding box center [567, 362] width 4 height 7
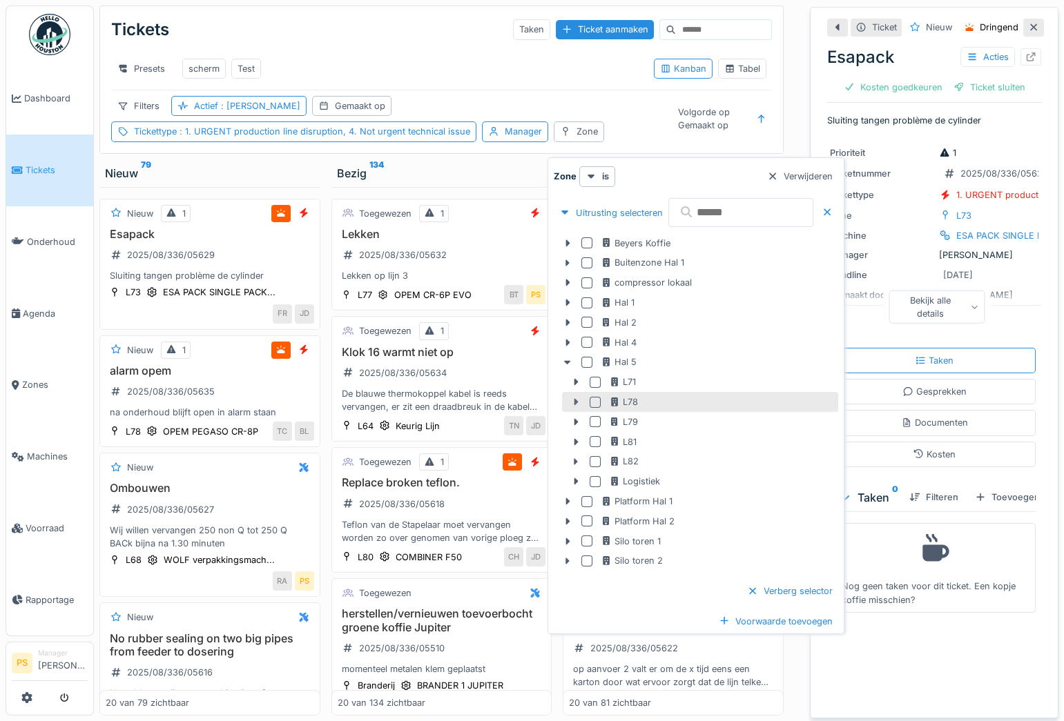
click at [576, 402] on icon at bounding box center [576, 402] width 4 height 7
click at [591, 402] on div at bounding box center [594, 402] width 11 height 11
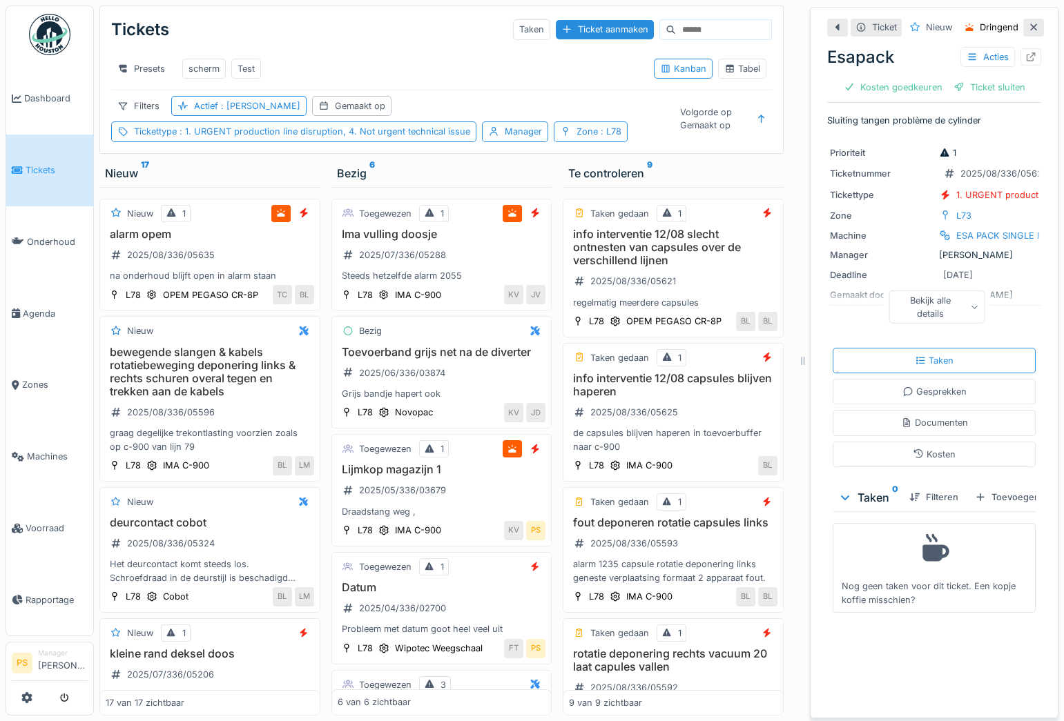
click at [549, 104] on div "Tickets Taken Ticket aanmaken Presets scherm Test Kanban Tabel Filters Actief :…" at bounding box center [441, 79] width 683 height 147
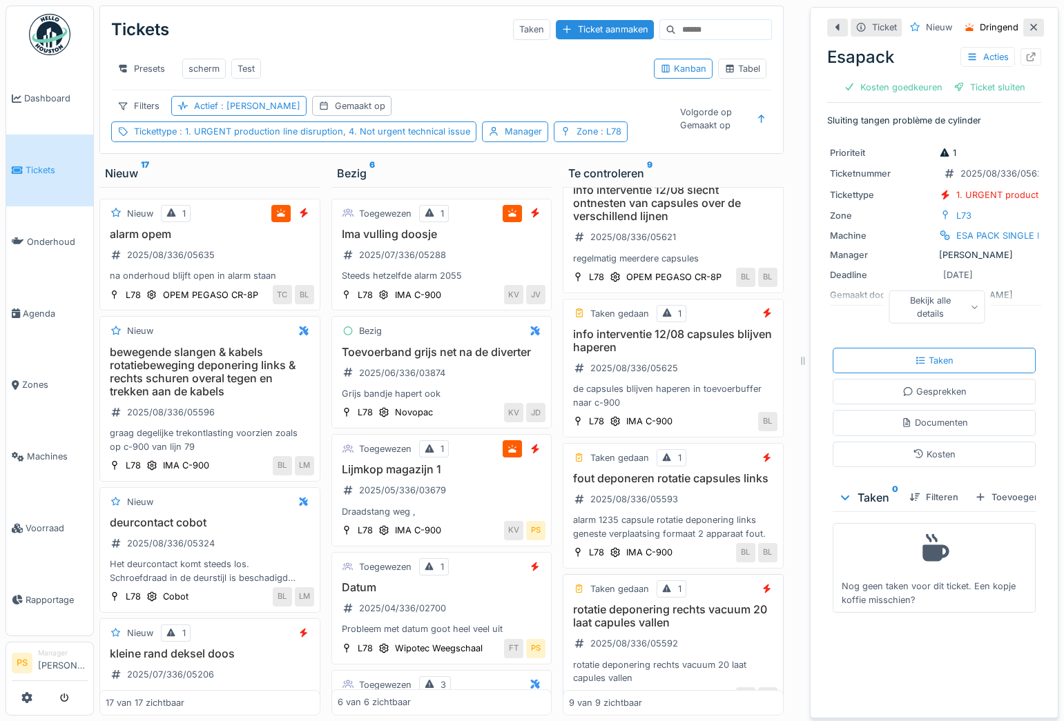
scroll to position [0, 0]
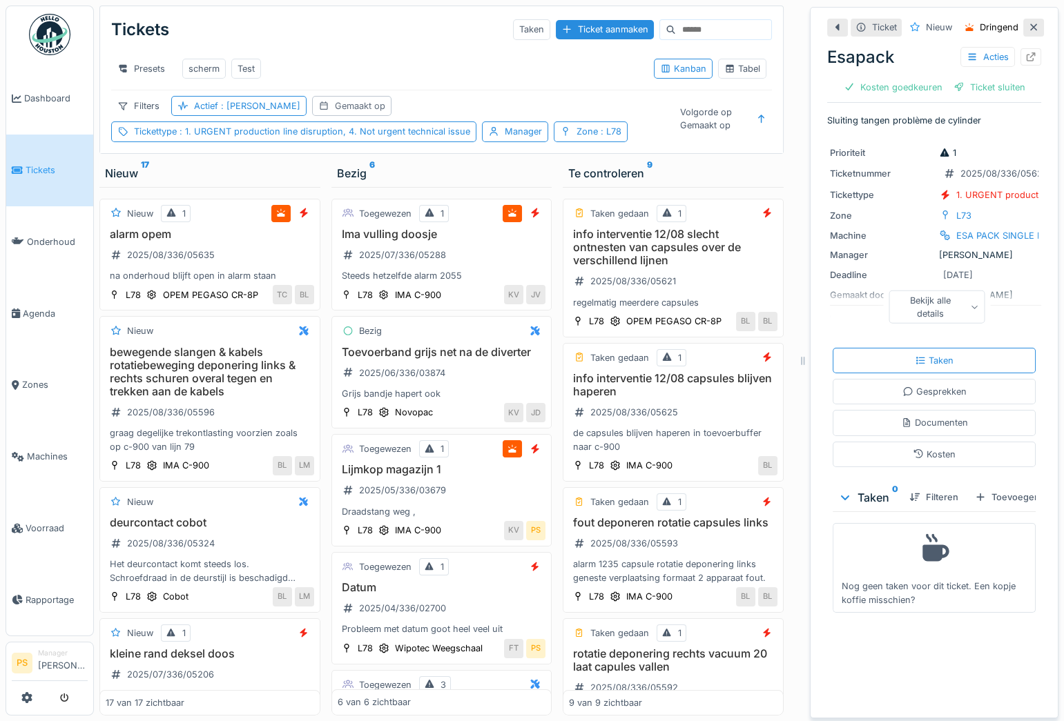
click at [312, 115] on div "Gemaakt op" at bounding box center [351, 106] width 79 height 20
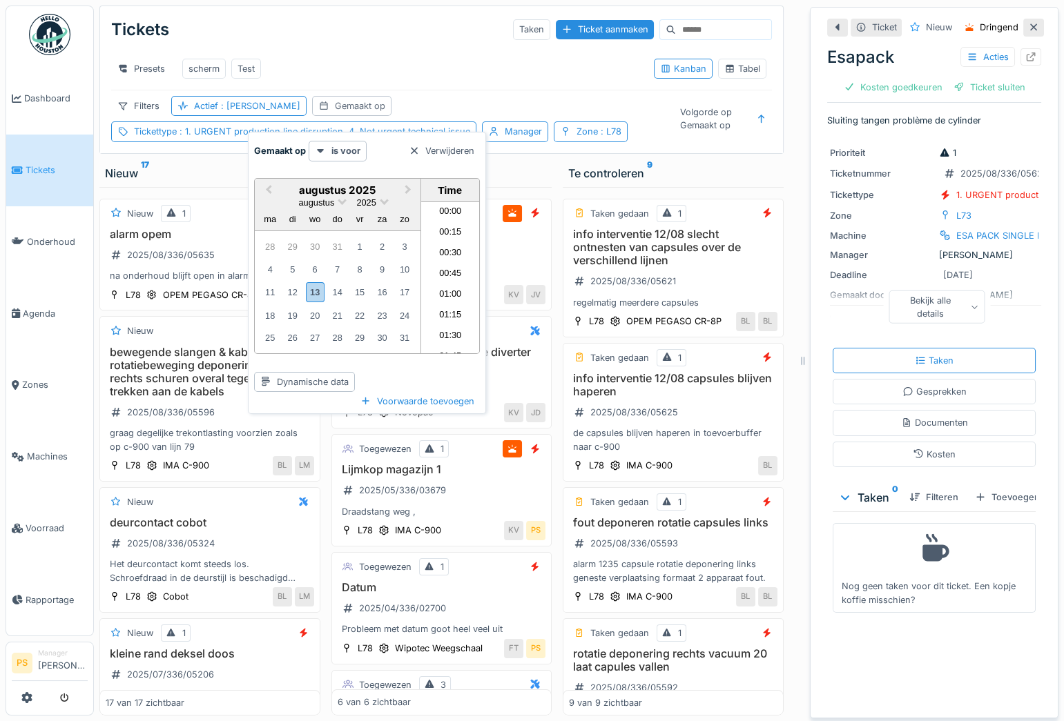
scroll to position [1177, 0]
click at [294, 285] on div "12" at bounding box center [292, 292] width 19 height 19
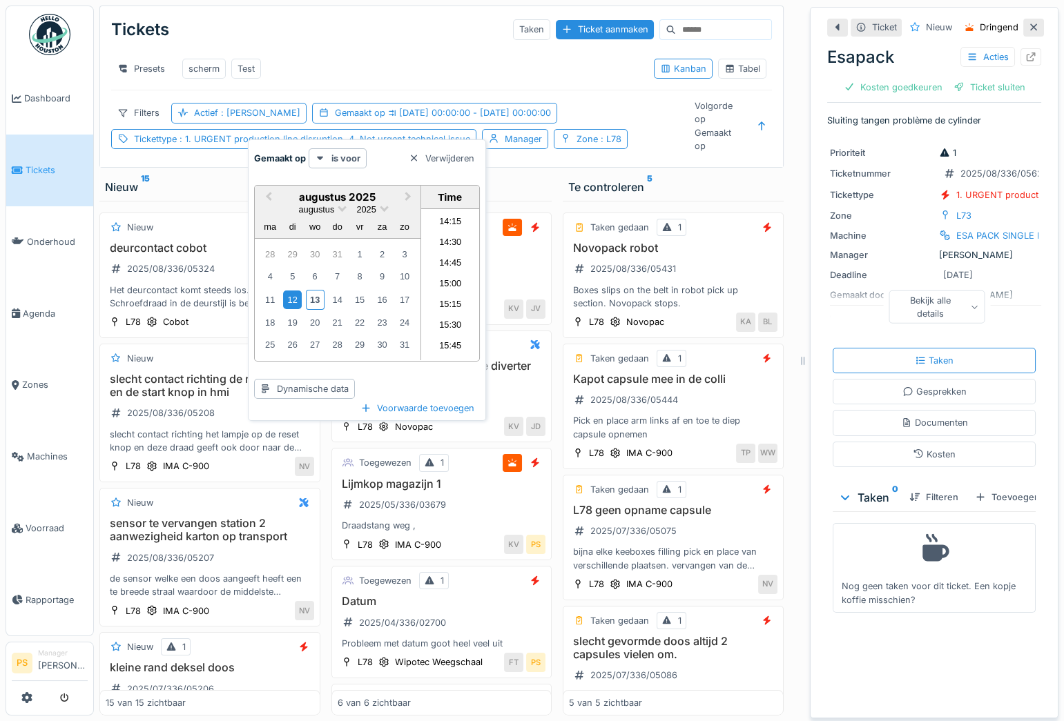
scroll to position [1045, 0]
click at [465, 241] on li "13:00" at bounding box center [450, 251] width 59 height 21
click at [457, 342] on li "23:45" at bounding box center [450, 350] width 59 height 21
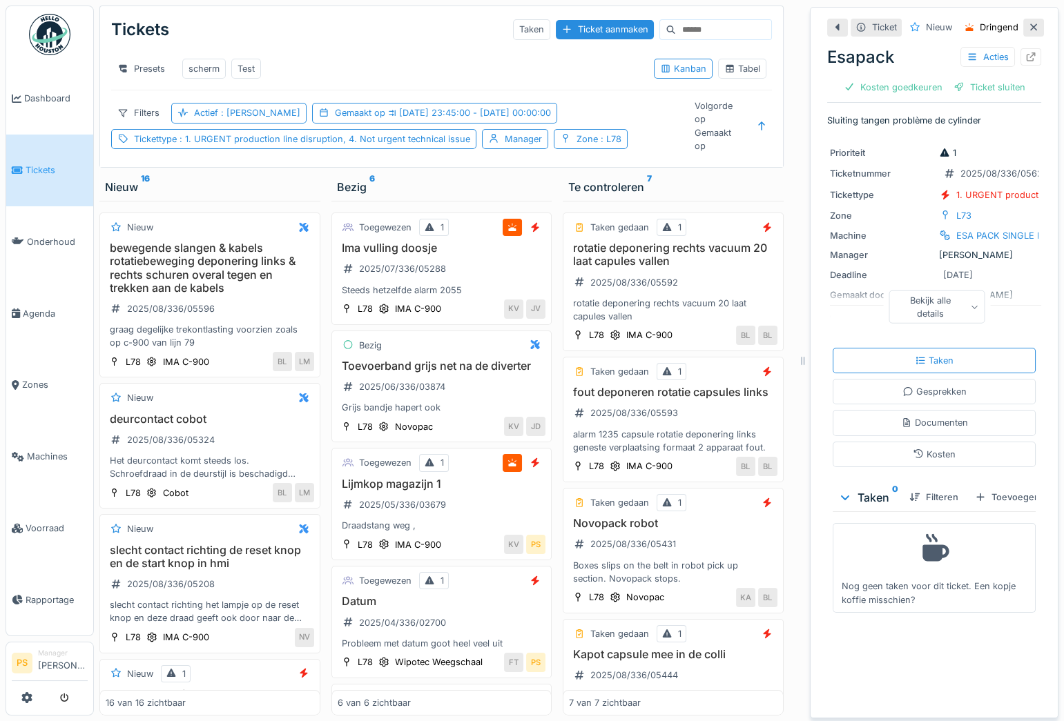
click at [449, 53] on div "Presets scherm Test" at bounding box center [377, 68] width 532 height 31
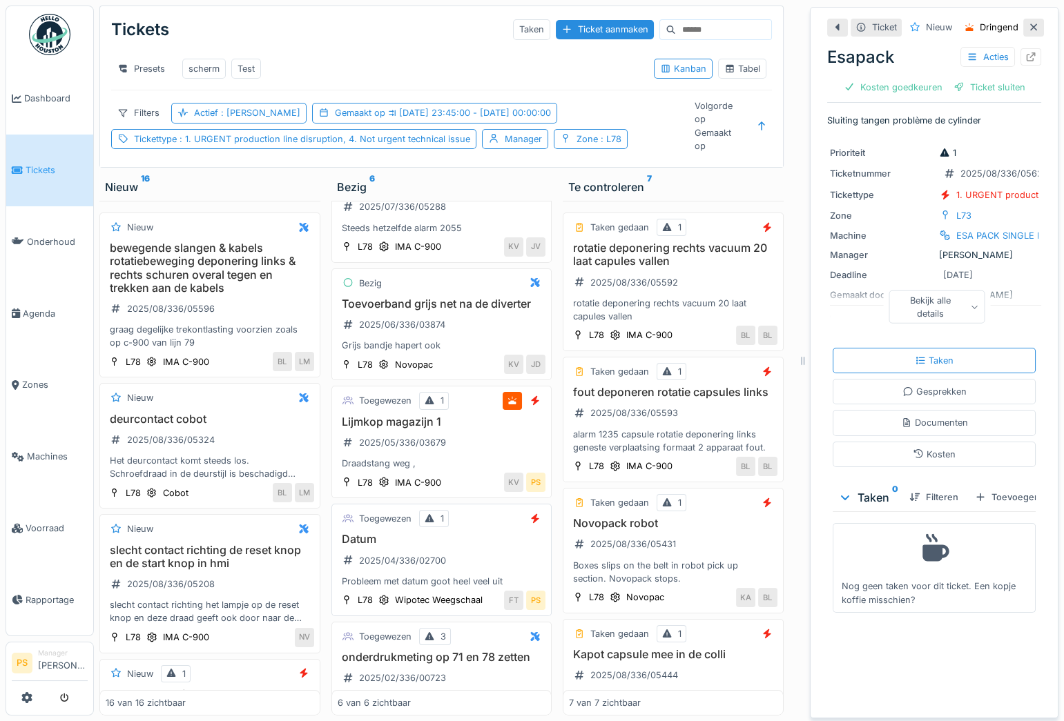
click at [422, 588] on div "Probleem met datum goot heel veel uit" at bounding box center [442, 581] width 208 height 13
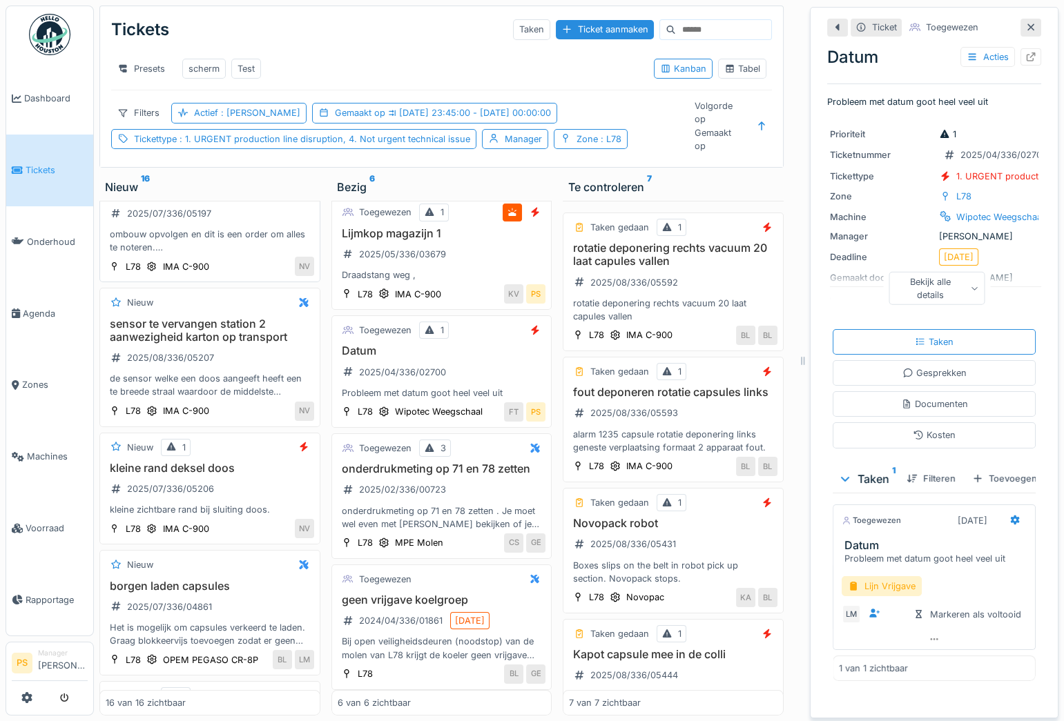
click at [238, 245] on div "ombouw opvolgen en dit is een order om alles te noteren. ticket voor Niko" at bounding box center [210, 241] width 208 height 26
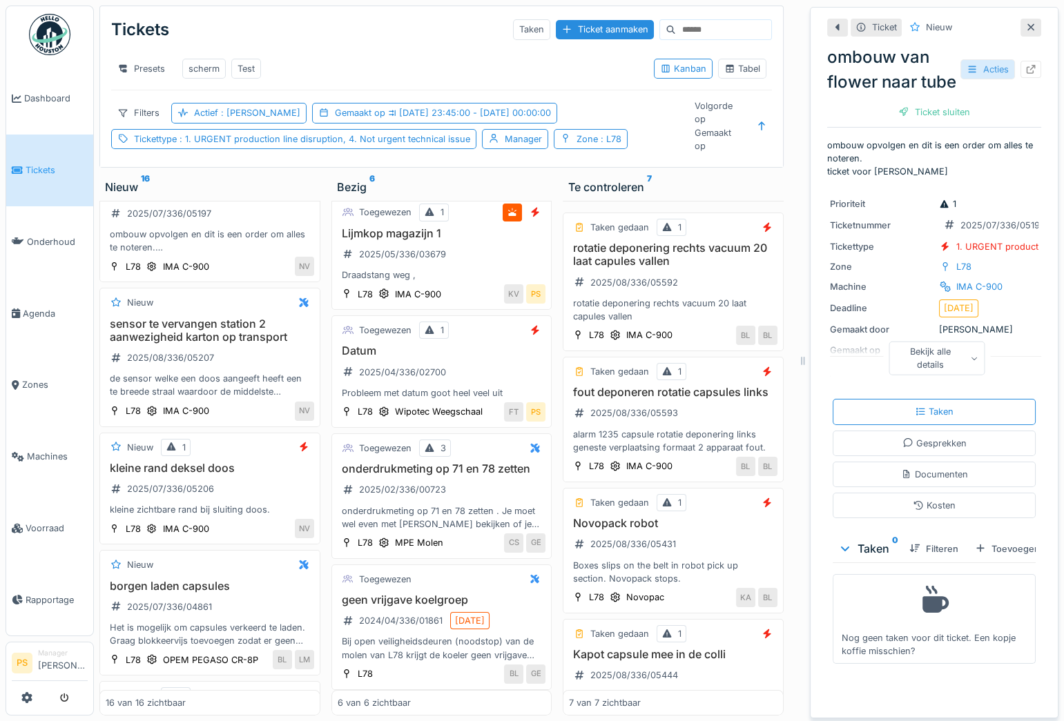
click at [962, 79] on div "Acties" at bounding box center [987, 69] width 55 height 20
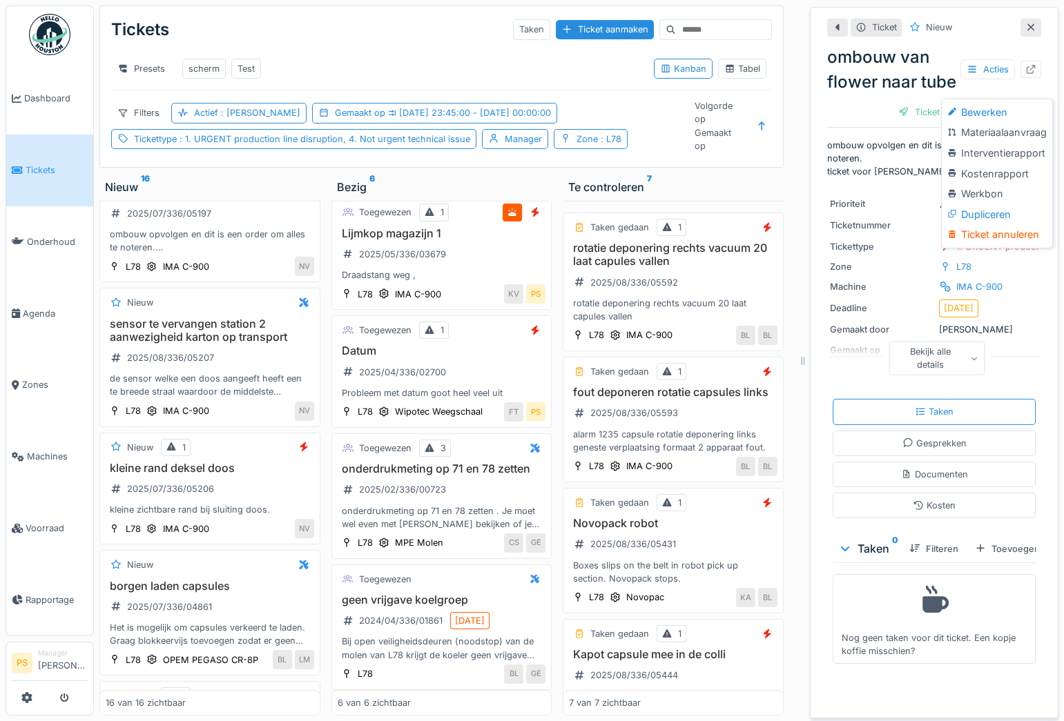
click at [932, 95] on div "ombouw van flower naar tube Acties" at bounding box center [934, 70] width 214 height 50
click at [293, 55] on div "Presets scherm Test" at bounding box center [377, 68] width 532 height 31
click at [598, 144] on span ": L78" at bounding box center [609, 139] width 23 height 10
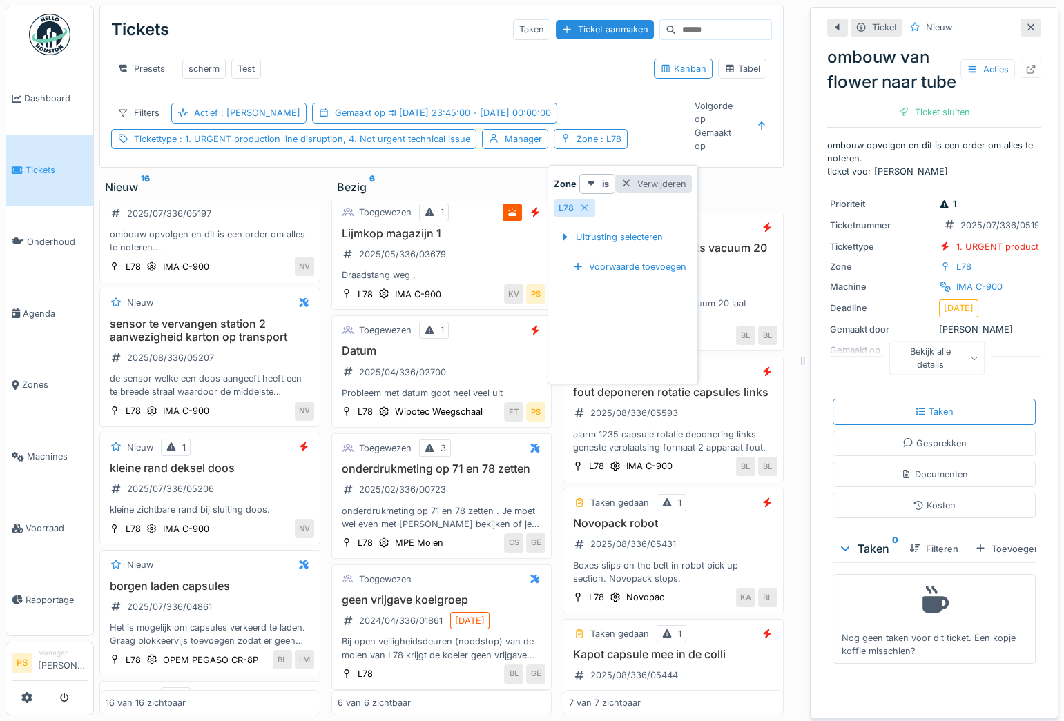
click at [624, 180] on div at bounding box center [626, 183] width 11 height 13
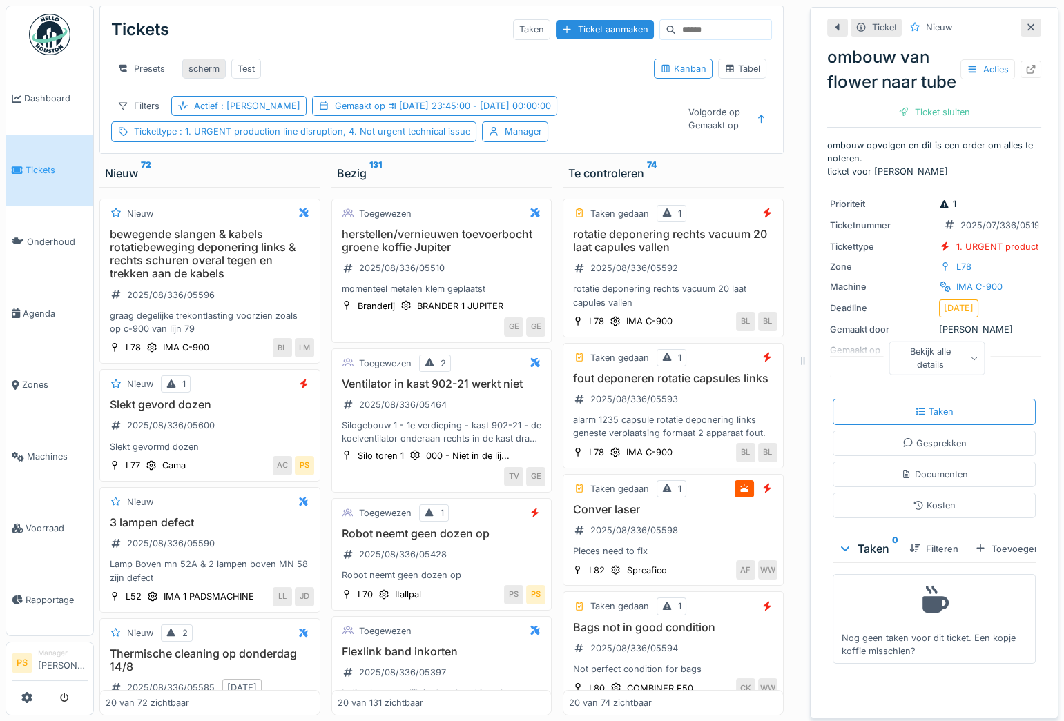
click at [208, 71] on div "scherm" at bounding box center [203, 68] width 31 height 13
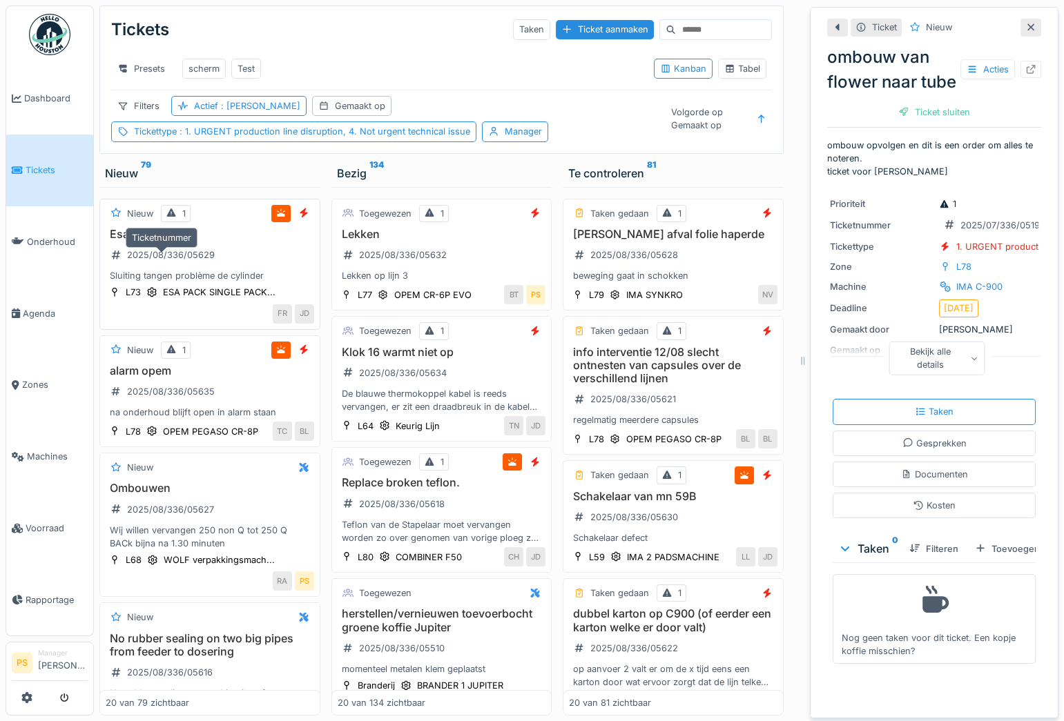
click at [168, 262] on div "2025/08/336/05629" at bounding box center [171, 255] width 88 height 13
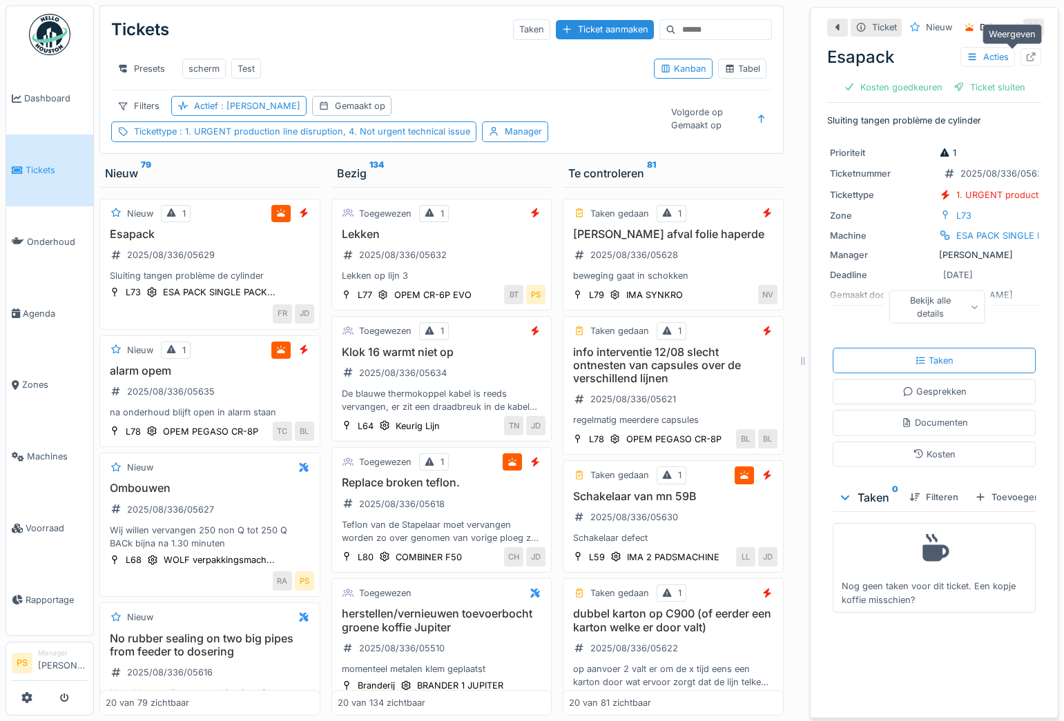
click at [1025, 61] on div at bounding box center [1030, 56] width 11 height 13
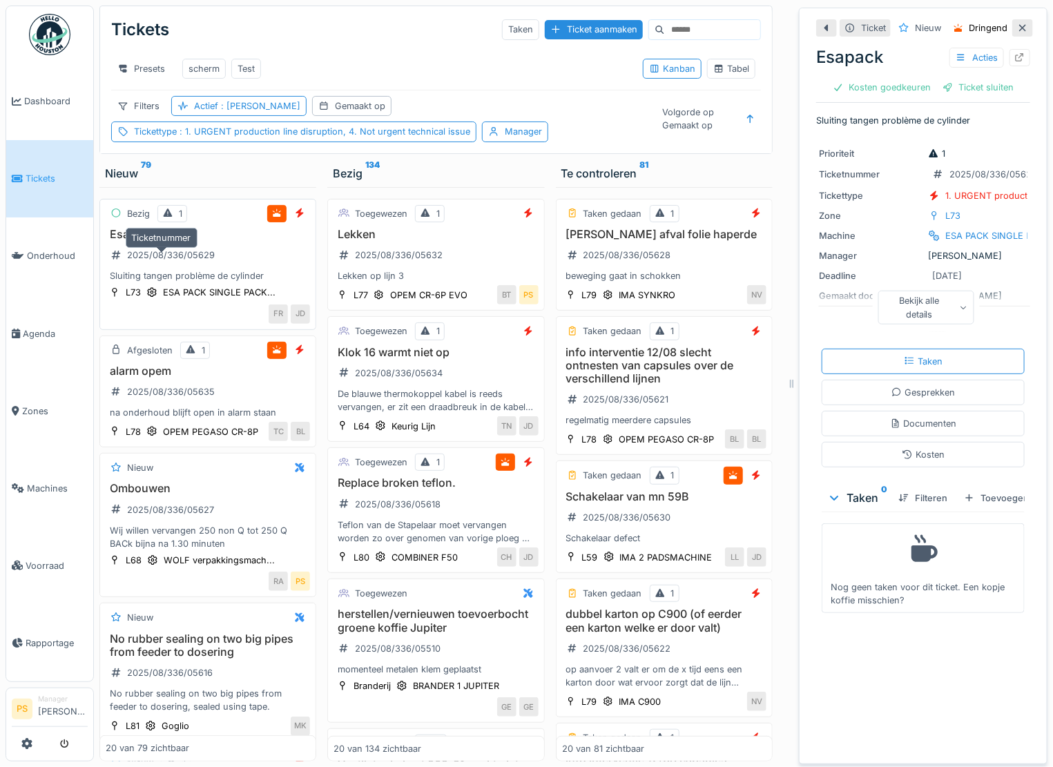
click at [146, 261] on div "2025/08/336/05629" at bounding box center [171, 255] width 88 height 13
click at [142, 241] on h3 "Esapack" at bounding box center [208, 234] width 204 height 13
click at [149, 262] on div "2025/08/336/05629" at bounding box center [171, 255] width 88 height 13
click at [1009, 55] on div at bounding box center [1019, 57] width 21 height 17
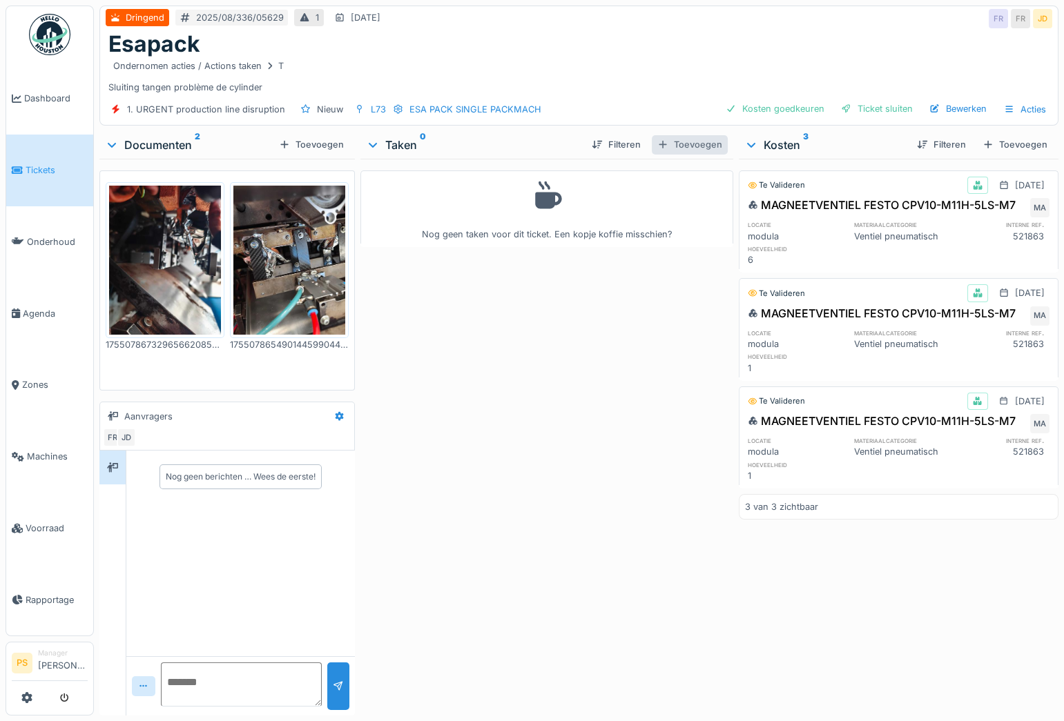
click at [669, 144] on div "Toevoegen" at bounding box center [690, 144] width 76 height 19
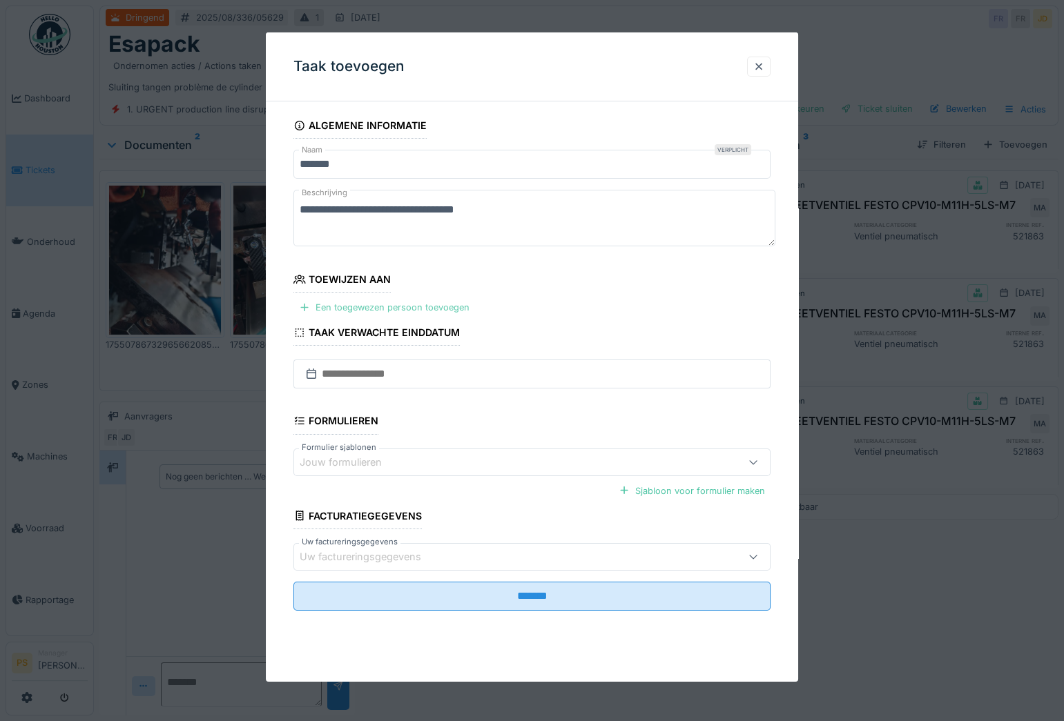
click at [373, 312] on div "Een toegewezen persoon toevoegen" at bounding box center [384, 307] width 182 height 19
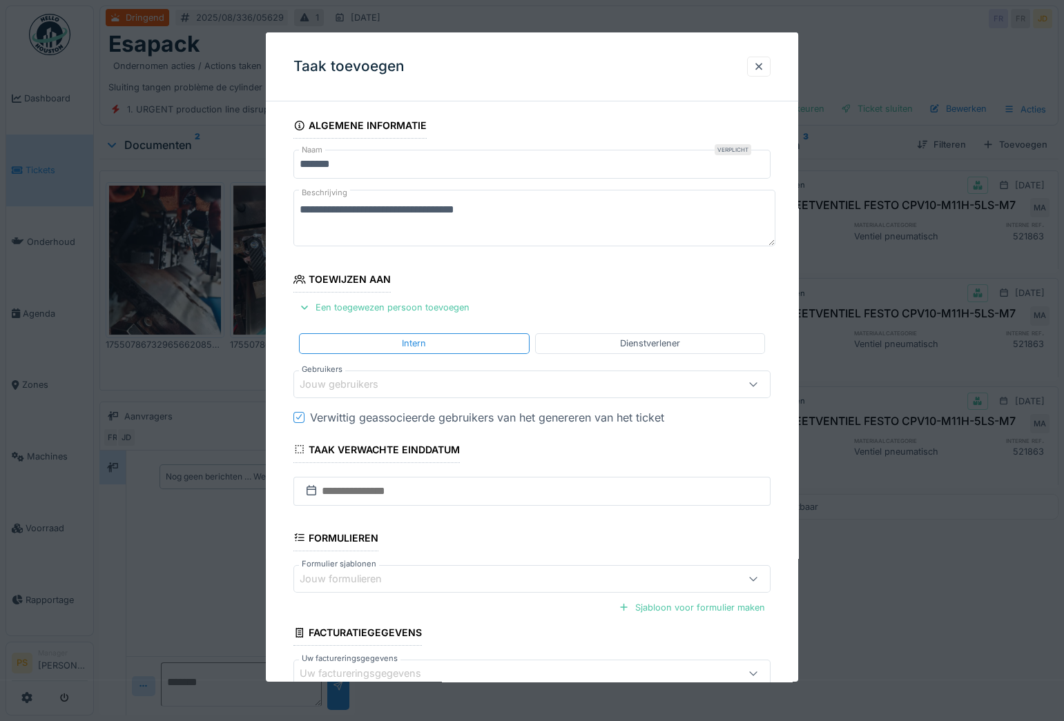
click at [358, 383] on div "Jouw gebruikers" at bounding box center [349, 384] width 98 height 15
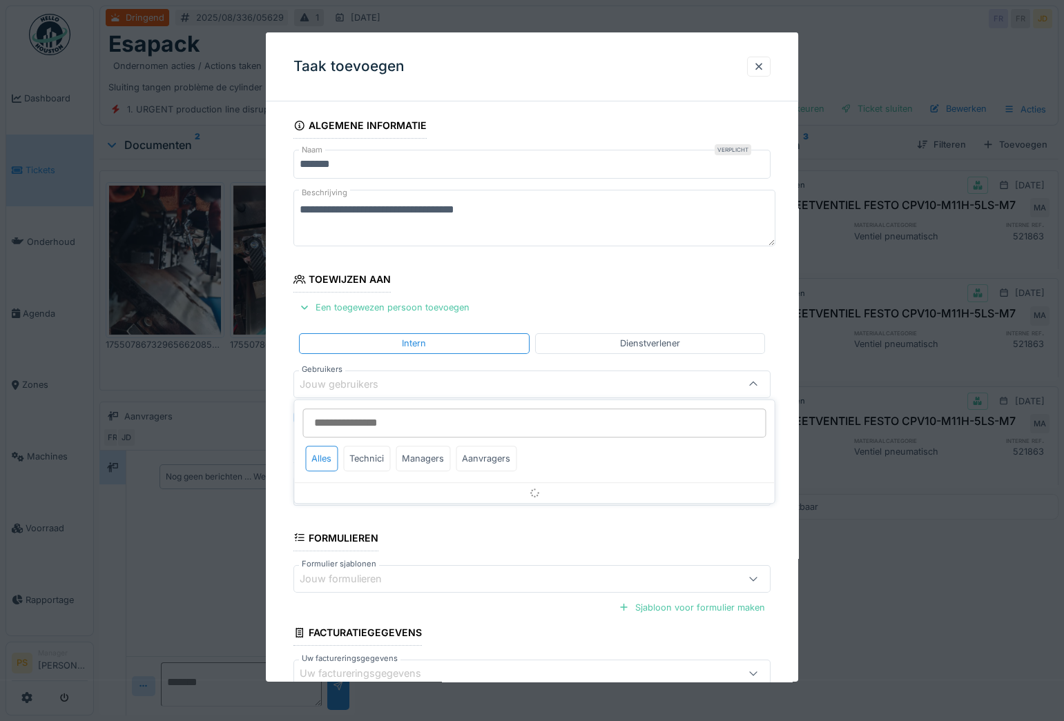
scroll to position [26, 0]
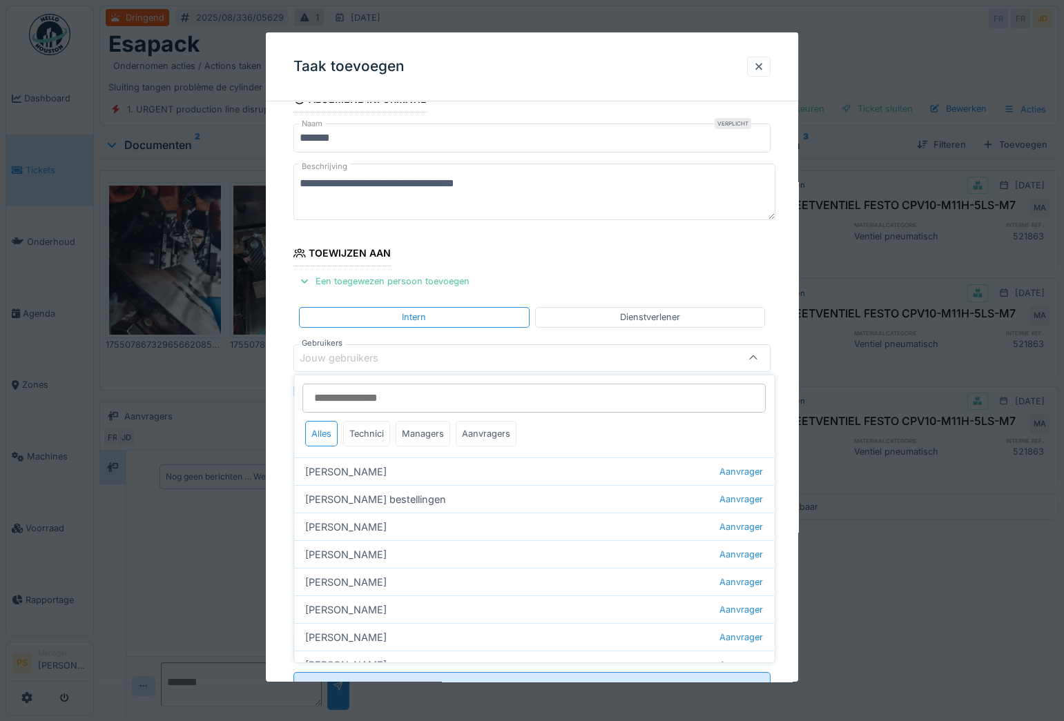
click at [349, 355] on div "Jouw gebruikers" at bounding box center [349, 358] width 98 height 15
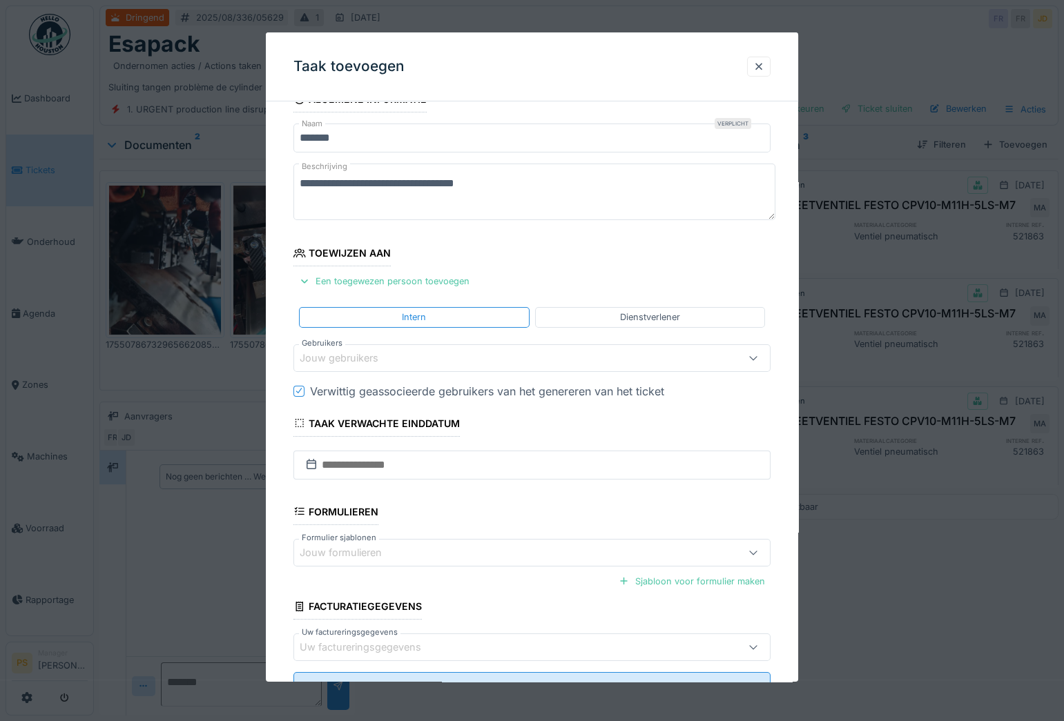
click at [349, 356] on div "Jouw gebruikers" at bounding box center [349, 358] width 98 height 15
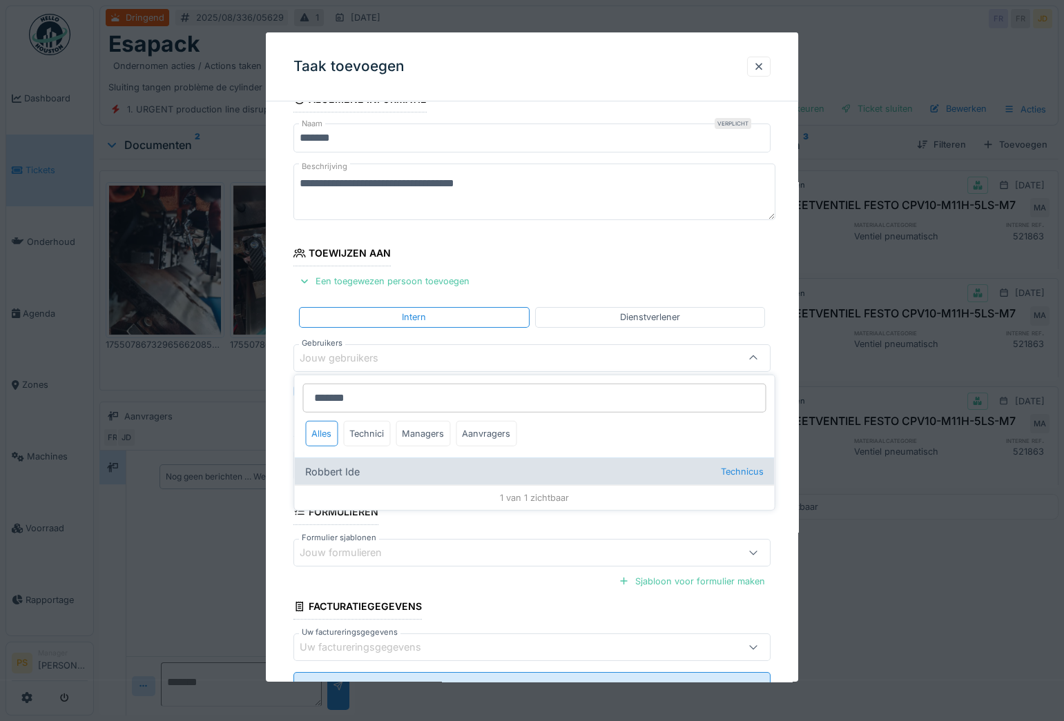
type input "*******"
click at [360, 464] on div "Robbert Ide Technicus" at bounding box center [534, 472] width 480 height 28
type input "*****"
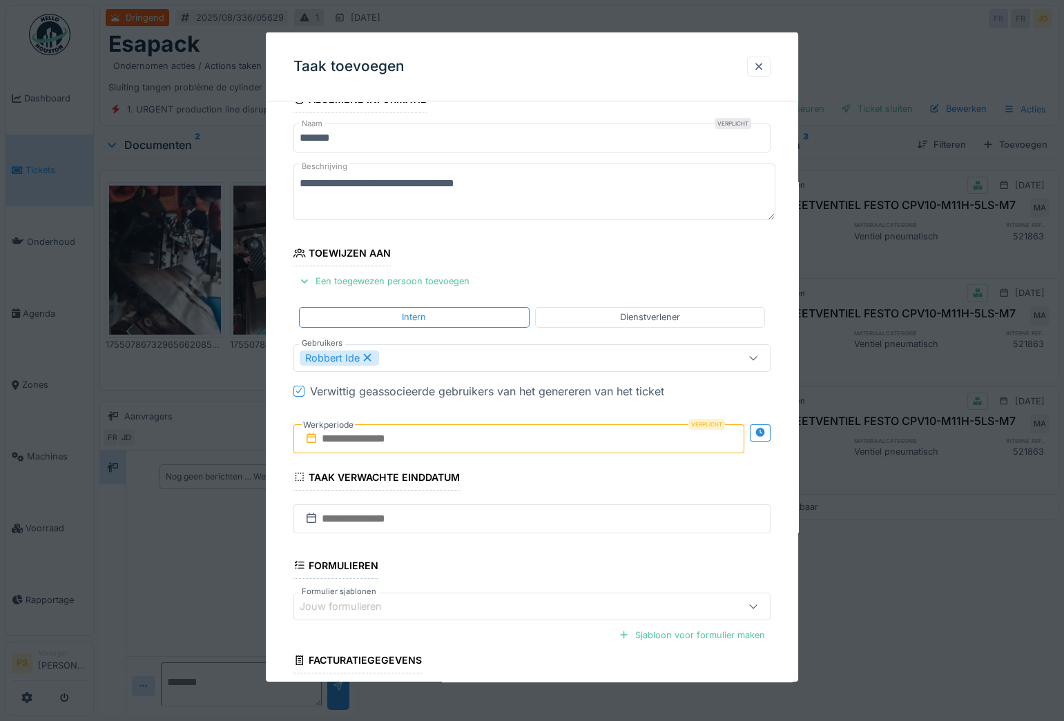
click at [284, 442] on div "**********" at bounding box center [532, 440] width 532 height 708
click at [354, 435] on input "text" at bounding box center [518, 439] width 451 height 29
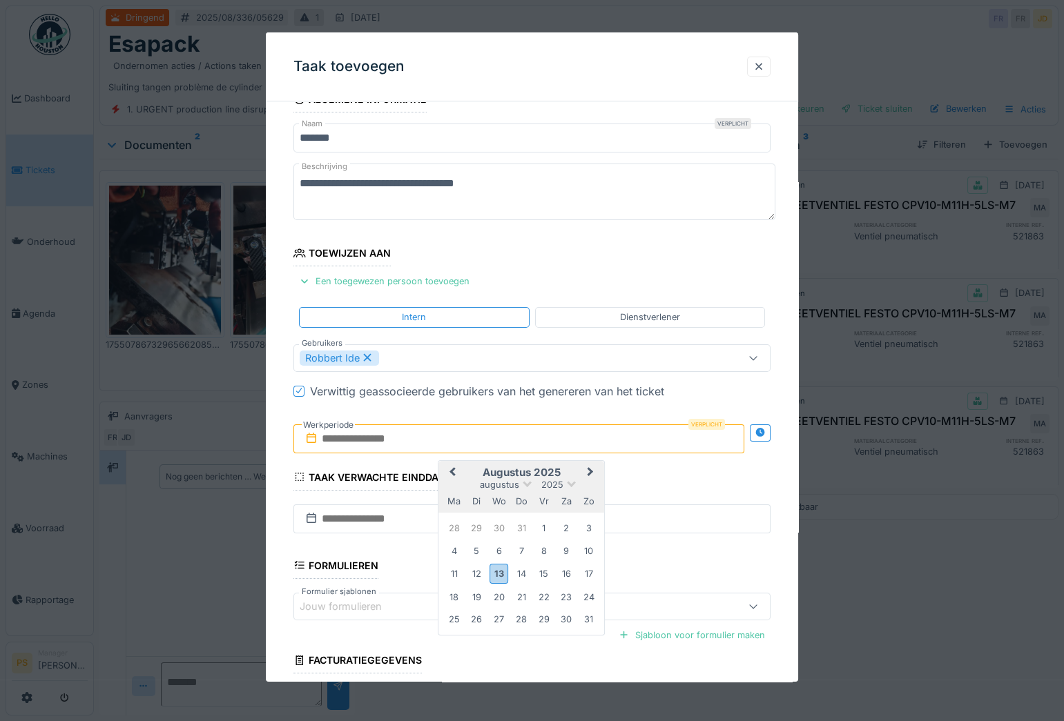
click at [529, 467] on h2 "augustus 2025" at bounding box center [521, 473] width 166 height 12
click at [499, 567] on div "13" at bounding box center [498, 574] width 19 height 20
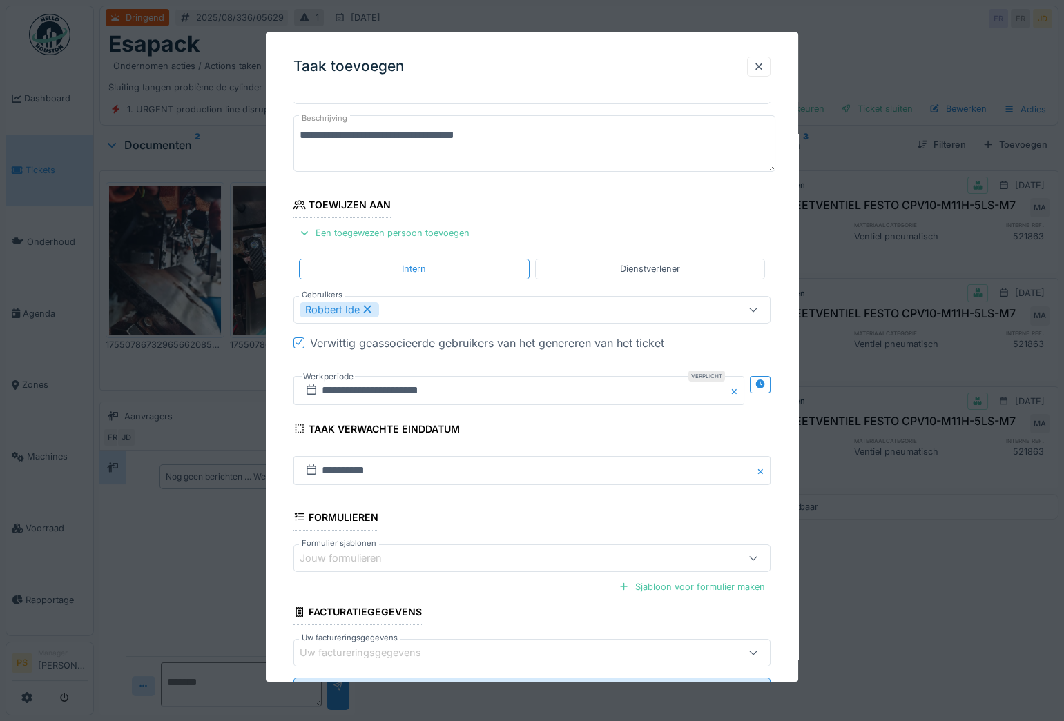
scroll to position [137, 0]
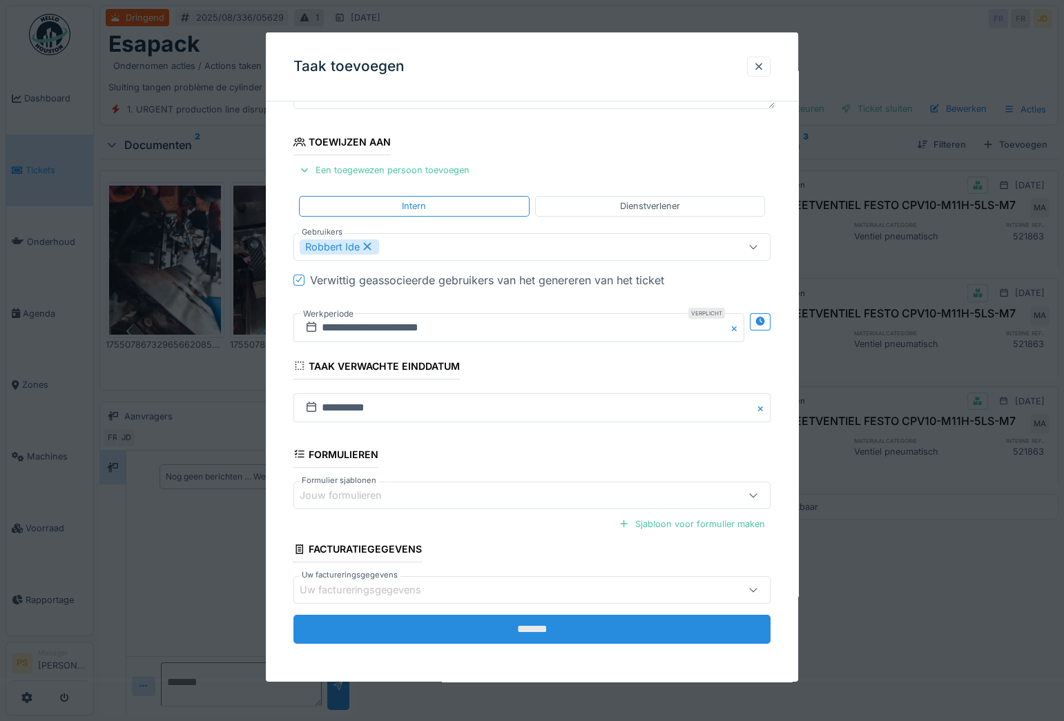
click at [501, 621] on input "*******" at bounding box center [531, 629] width 477 height 29
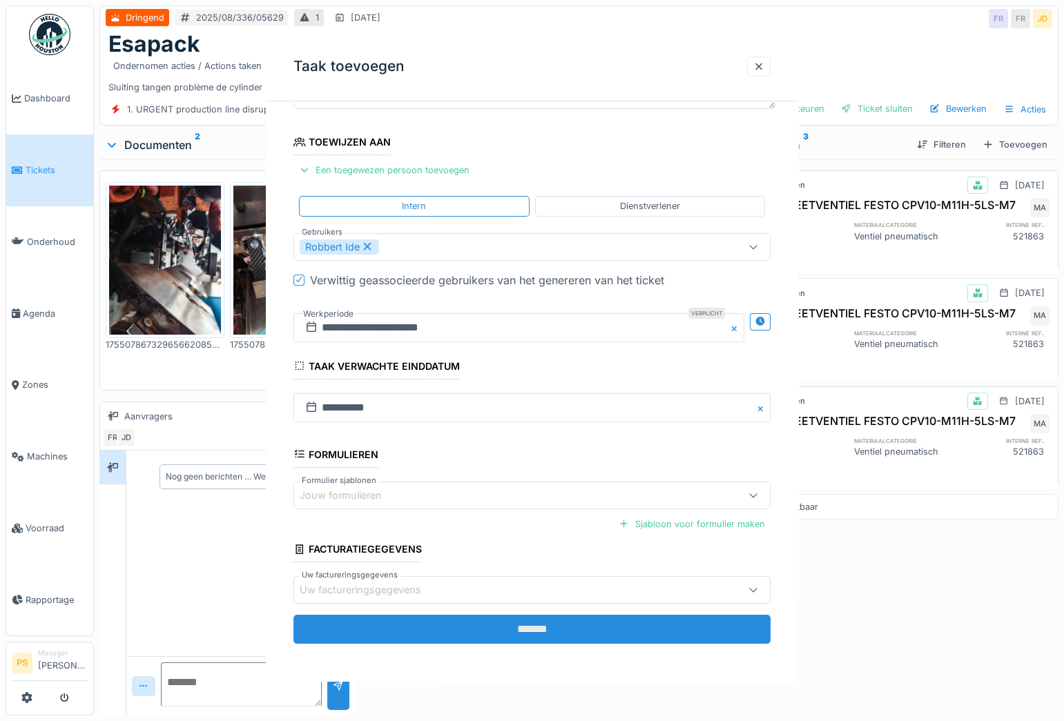
scroll to position [0, 0]
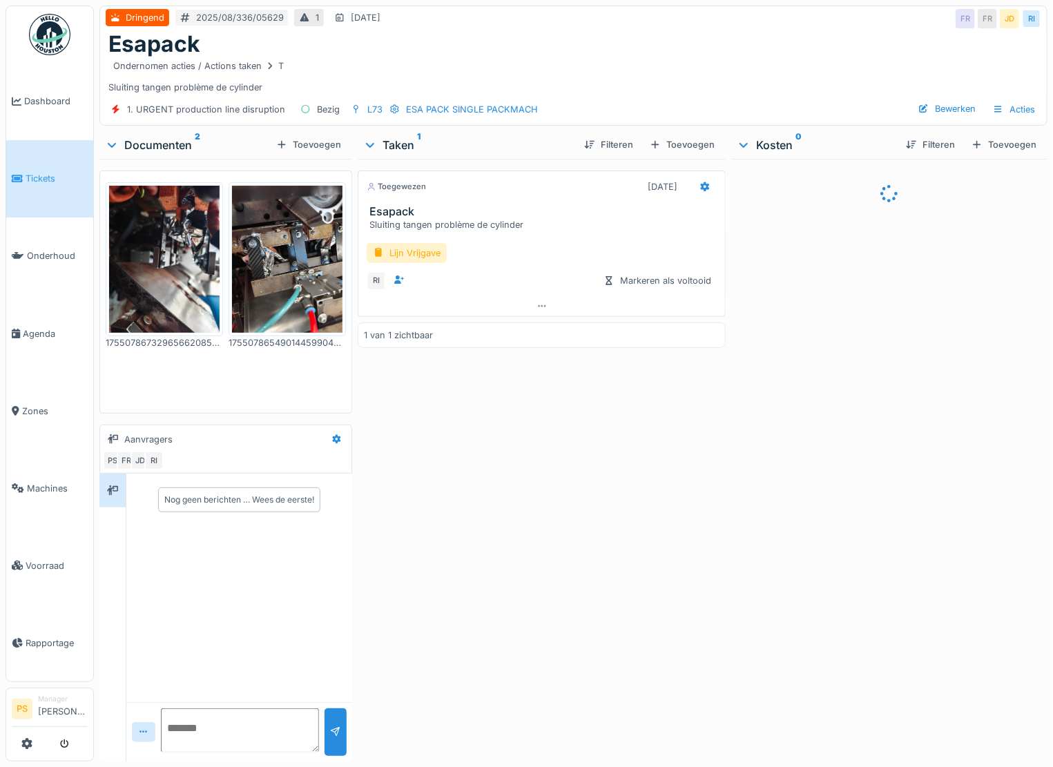
click at [160, 289] on img at bounding box center [164, 259] width 110 height 147
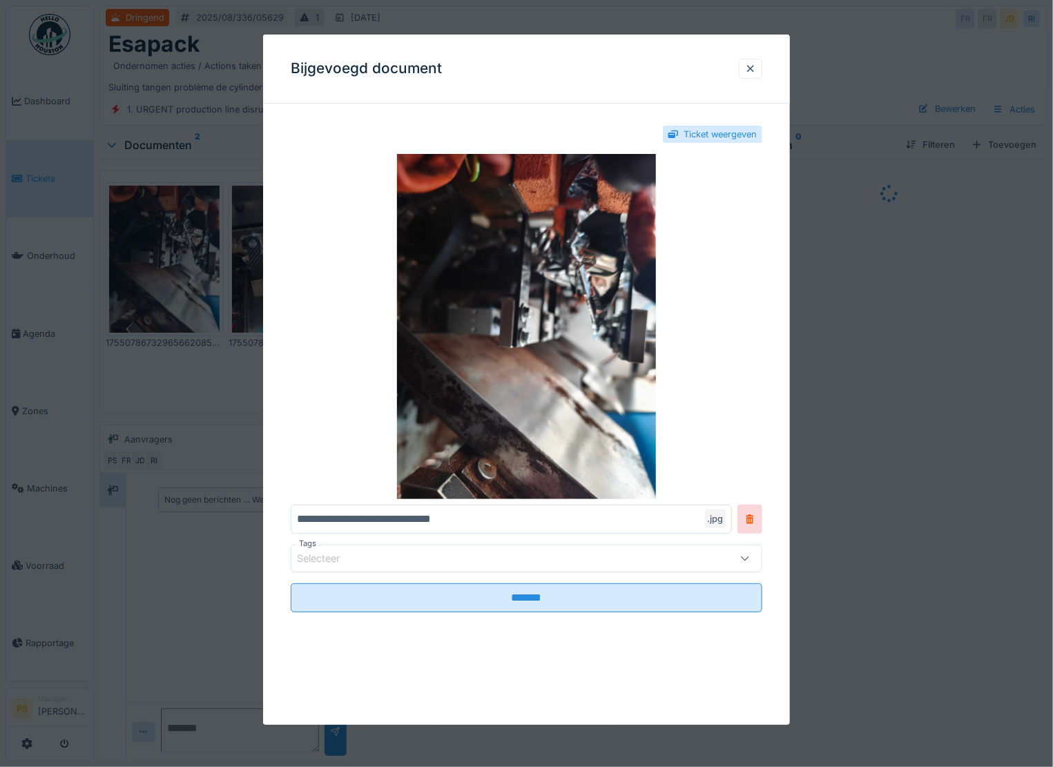
click at [203, 358] on div at bounding box center [526, 383] width 1053 height 767
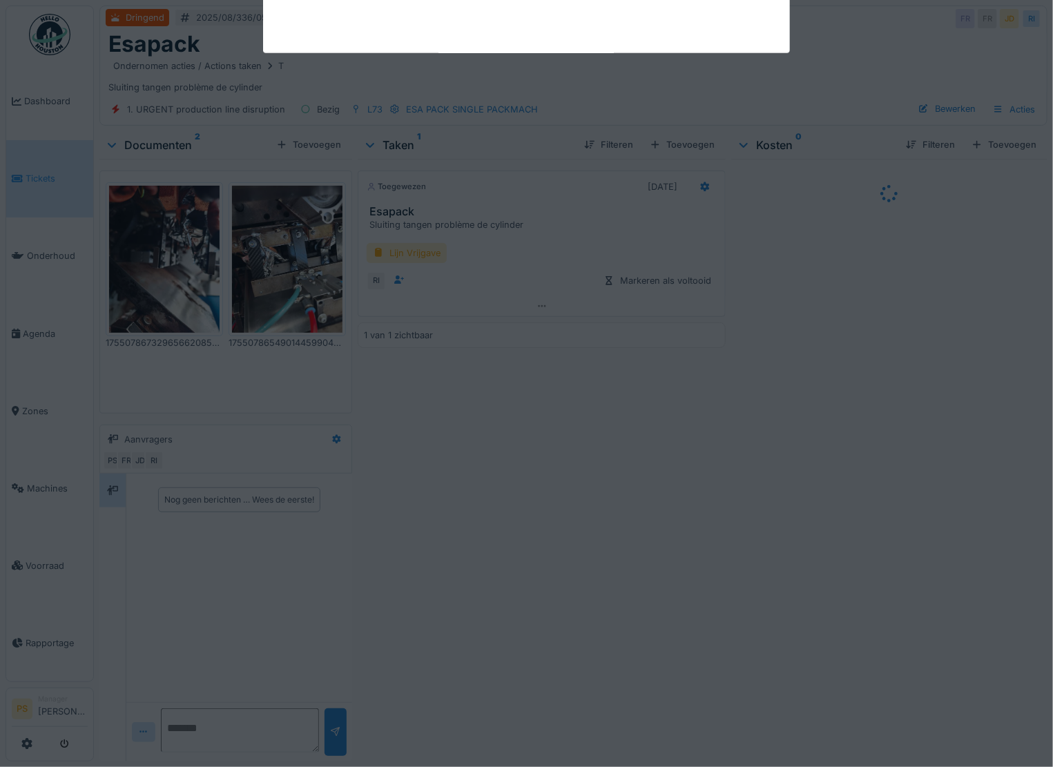
click at [249, 296] on div "Annuleren Dringend 2025/08/336/05629 1 13-8-2025 FR FR JD RI Esapack Ondernomen…" at bounding box center [573, 383] width 959 height 767
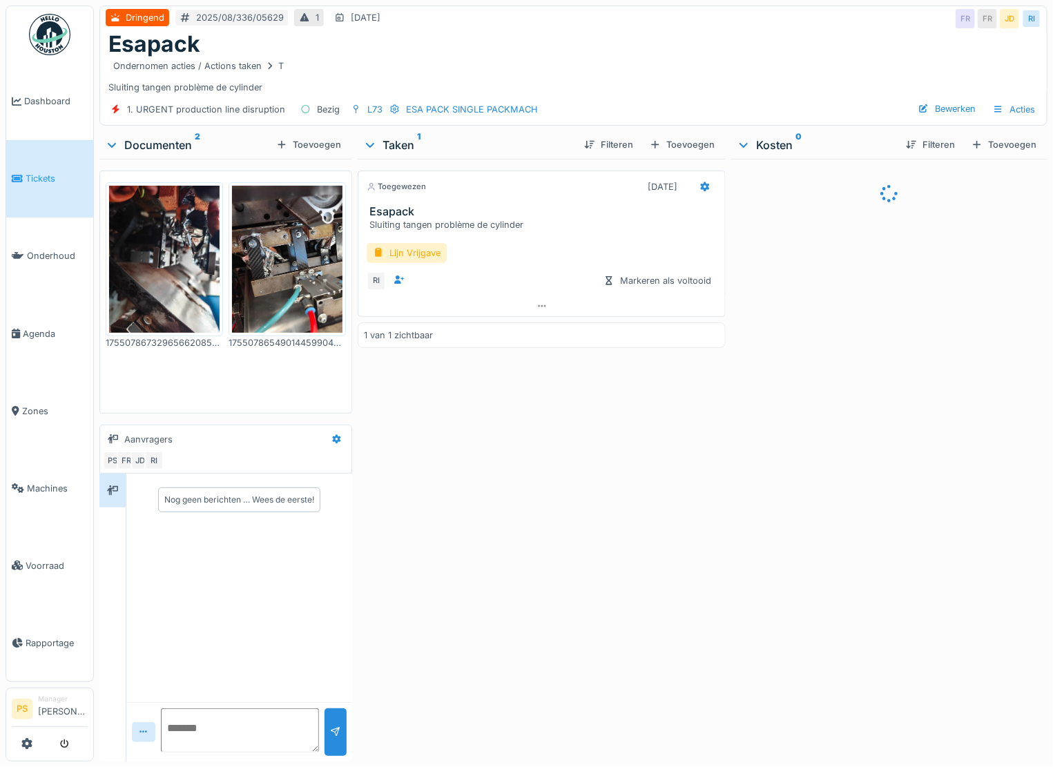
click at [249, 296] on img at bounding box center [287, 259] width 110 height 147
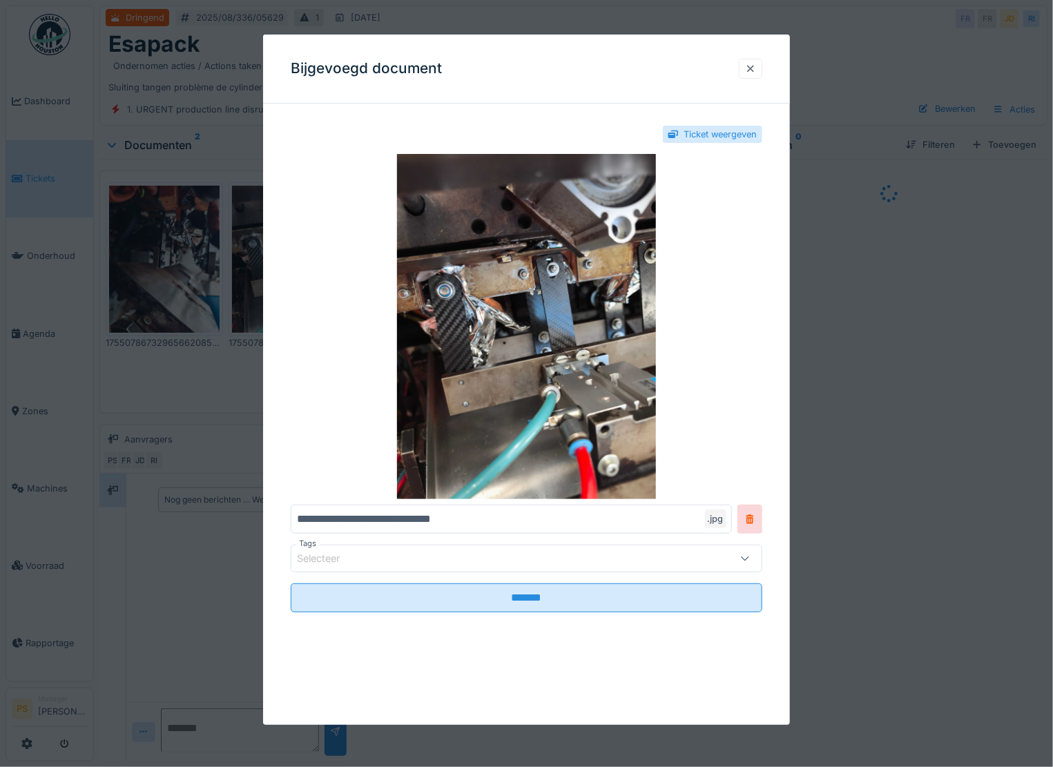
click at [746, 75] on div at bounding box center [750, 69] width 23 height 20
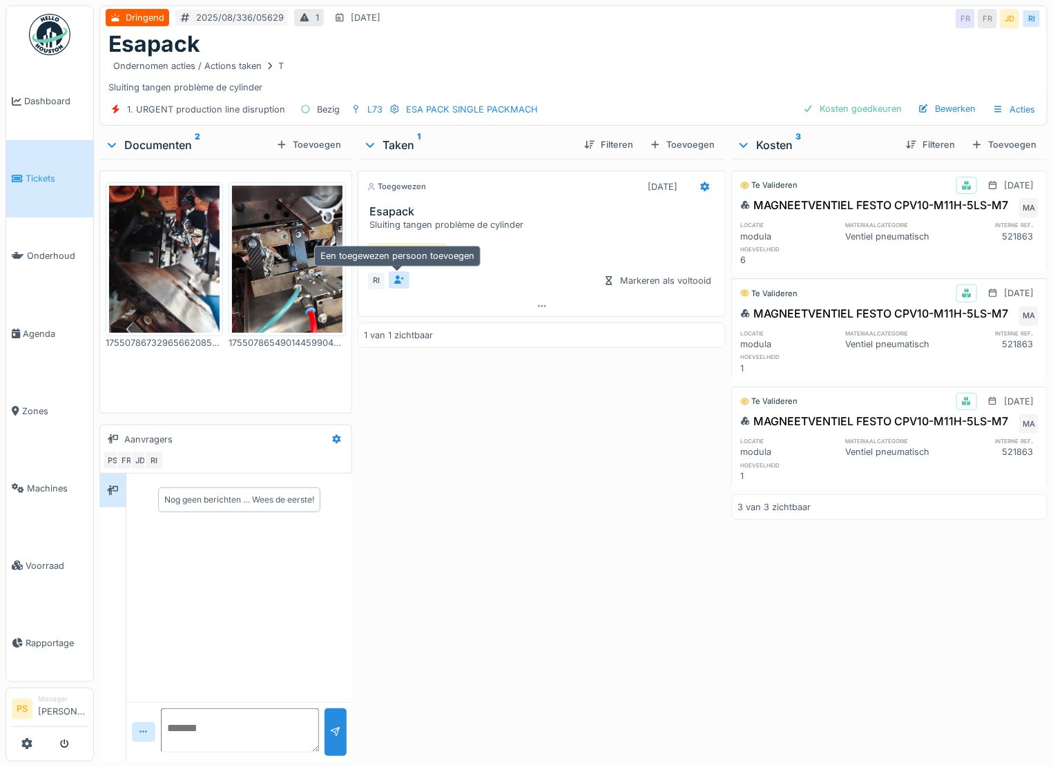
click at [396, 279] on icon at bounding box center [398, 279] width 11 height 9
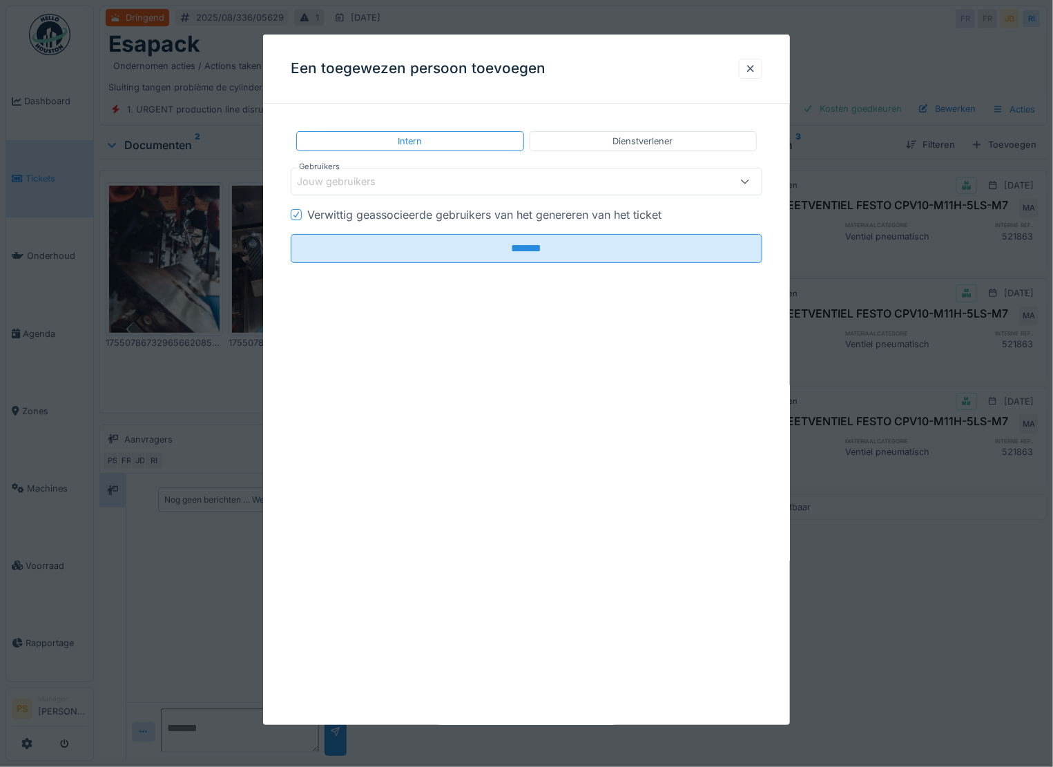
click at [364, 182] on div "Jouw gebruikers" at bounding box center [346, 181] width 98 height 15
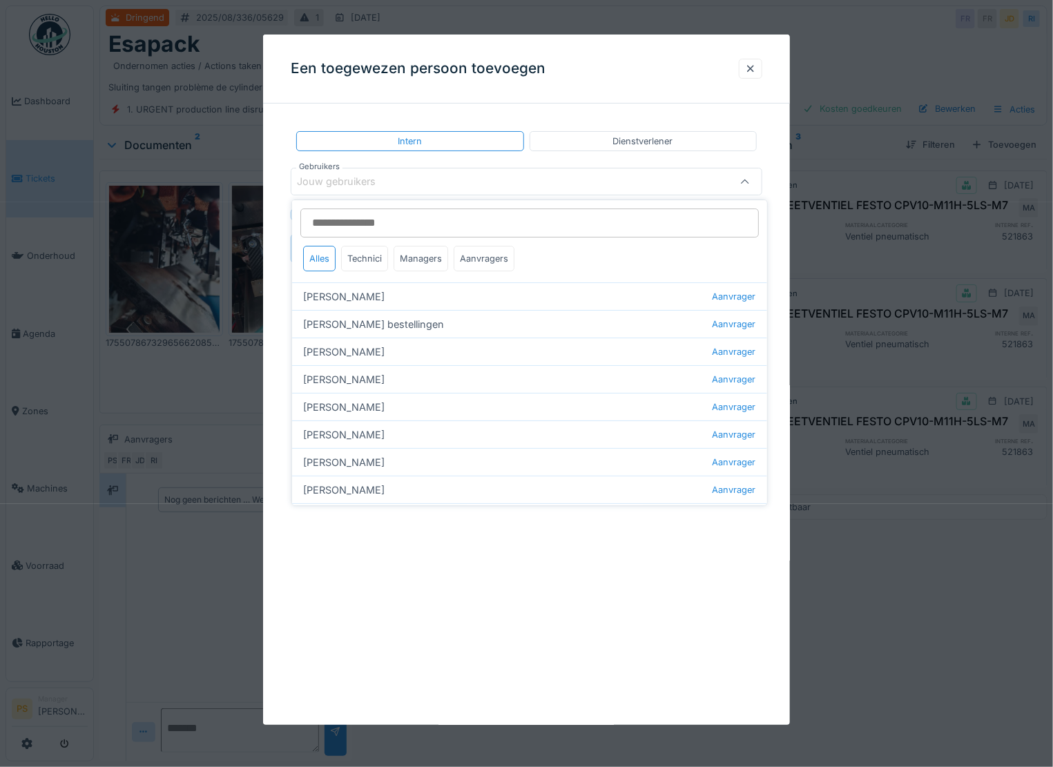
click at [366, 223] on input "Gebruikers" at bounding box center [529, 222] width 458 height 29
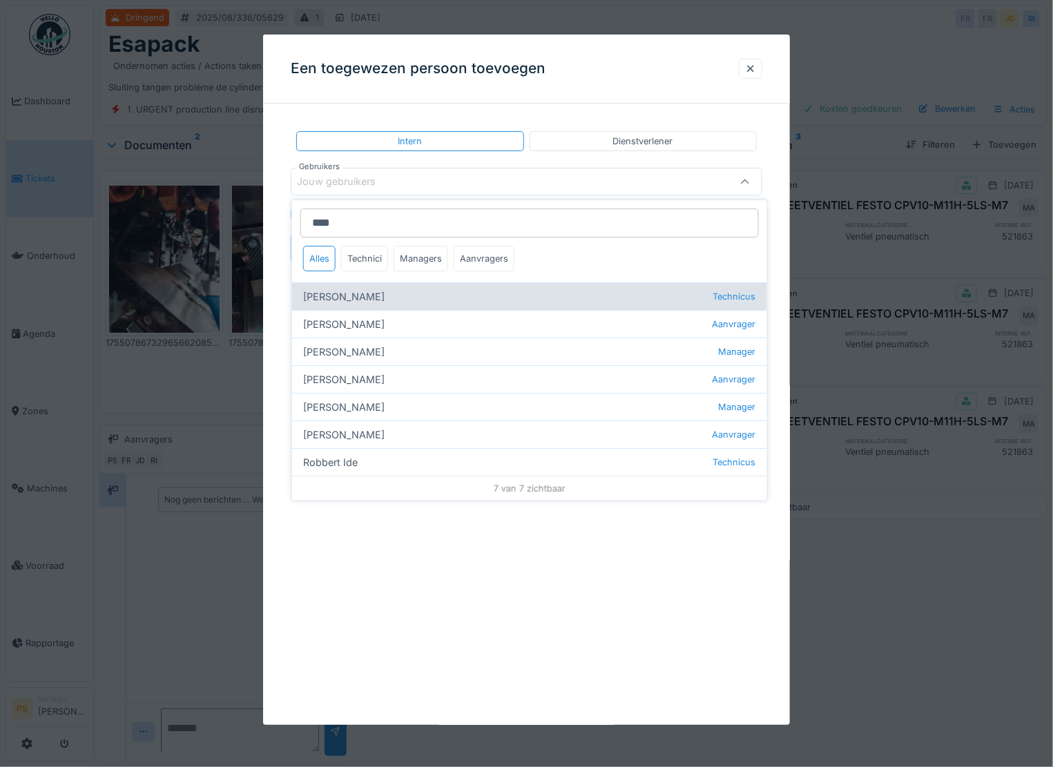
type input "****"
click at [365, 285] on div "Bert Vermeiren Technicus" at bounding box center [529, 296] width 475 height 28
type input "****"
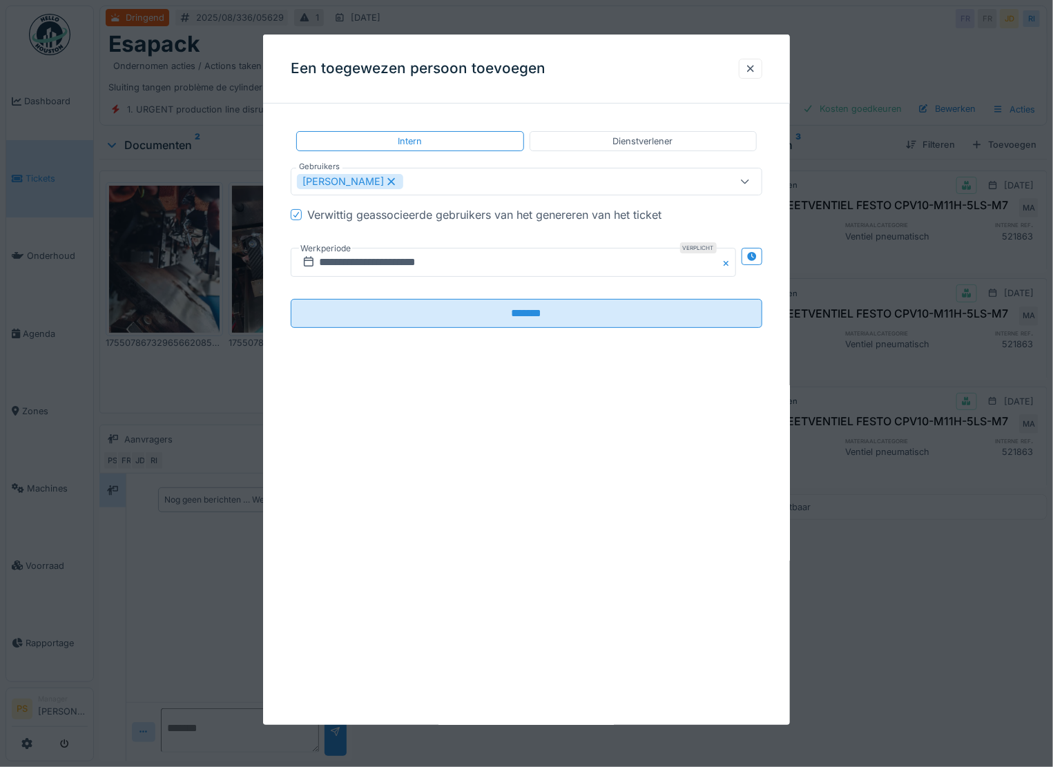
click at [280, 335] on div "**********" at bounding box center [526, 241] width 527 height 252
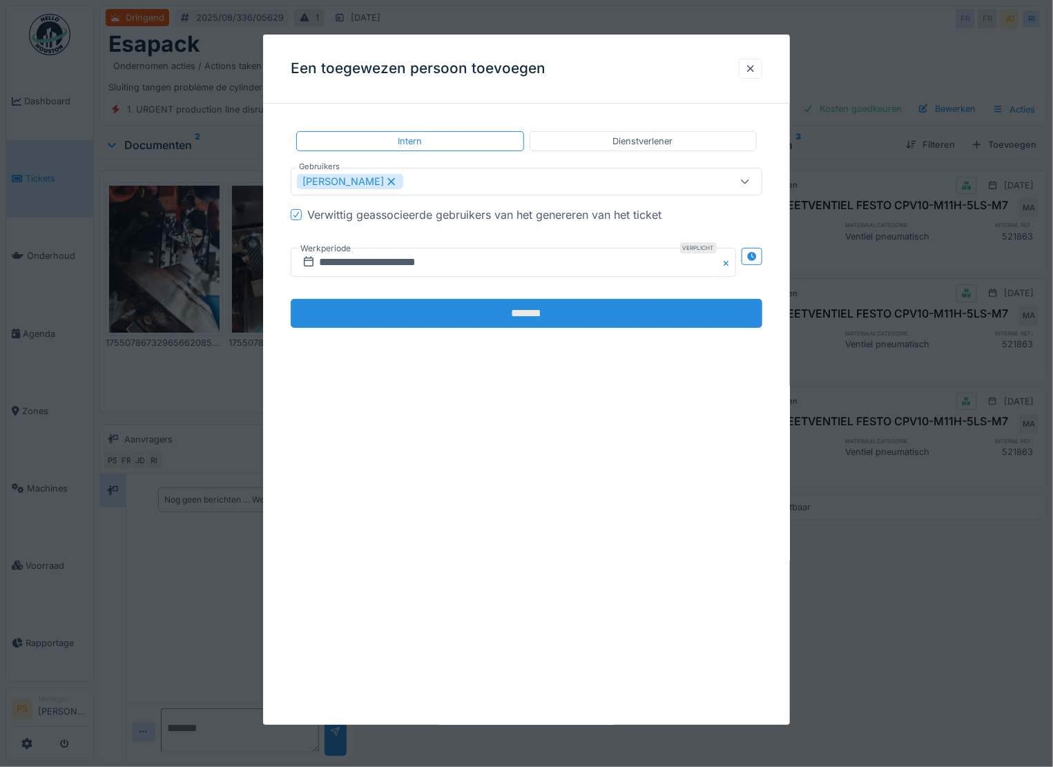
click at [453, 313] on input "*******" at bounding box center [526, 313] width 471 height 29
